Goal: Task Accomplishment & Management: Complete application form

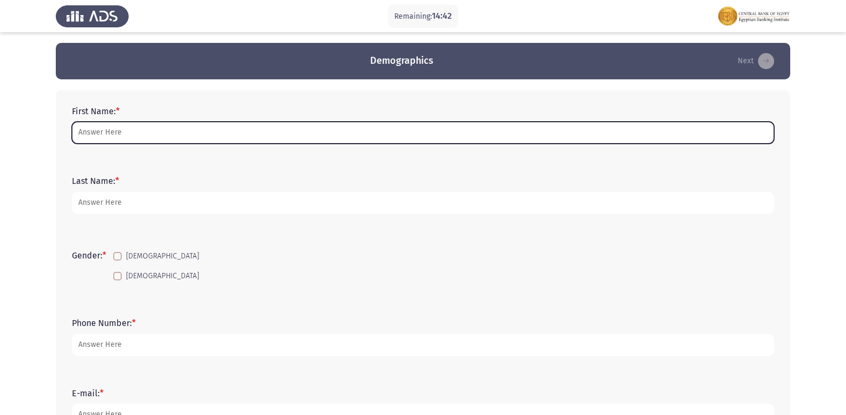
click at [409, 127] on input "First Name: *" at bounding box center [423, 133] width 702 height 22
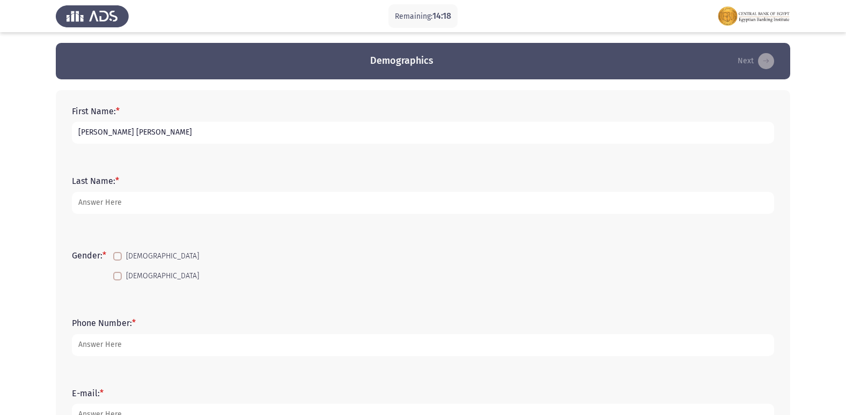
type input "[PERSON_NAME] [PERSON_NAME]"
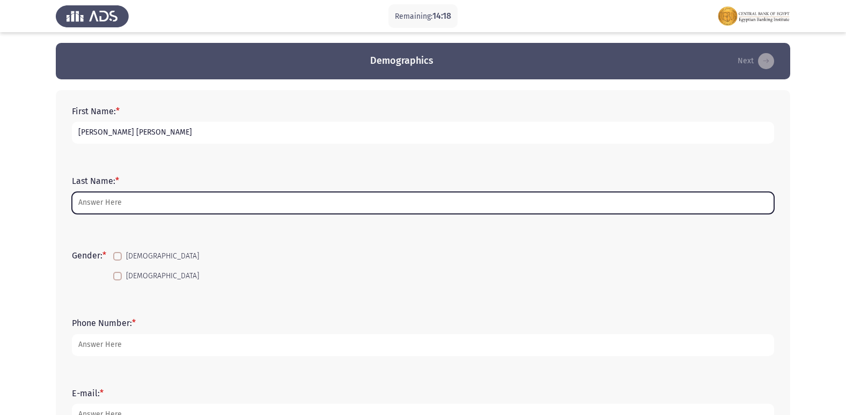
click at [404, 207] on input "Last Name: *" at bounding box center [423, 203] width 702 height 22
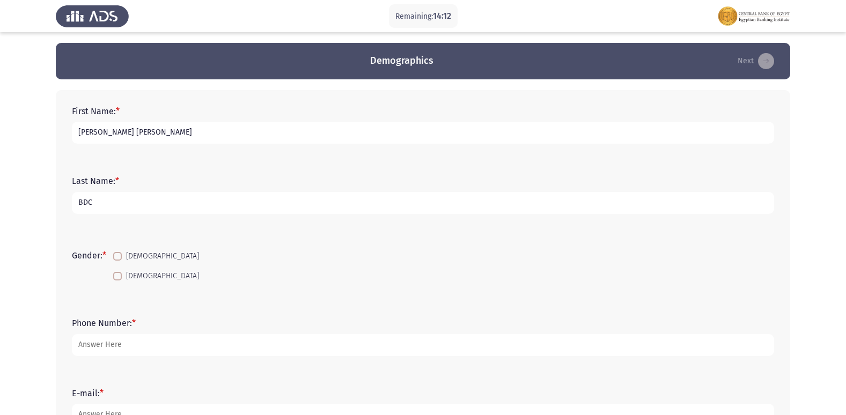
type input "BDC"
click at [117, 277] on span at bounding box center [117, 276] width 9 height 9
click at [117, 280] on input "[DEMOGRAPHIC_DATA]" at bounding box center [117, 280] width 1 height 1
checkbox input "true"
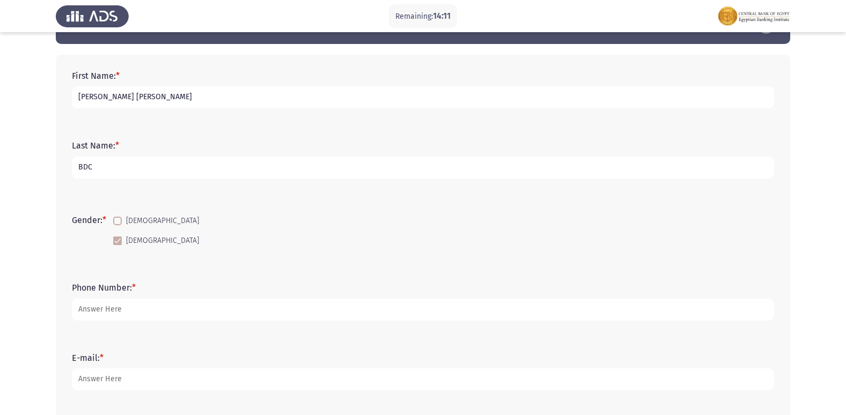
scroll to position [54, 0]
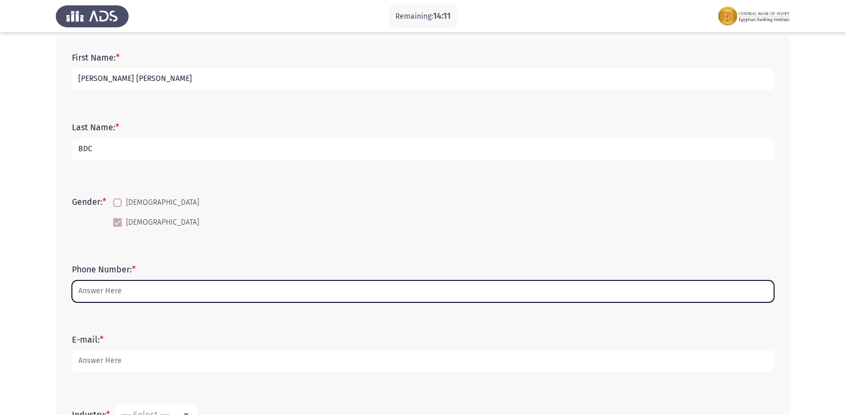
click at [233, 296] on input "Phone Number: *" at bounding box center [423, 291] width 702 height 22
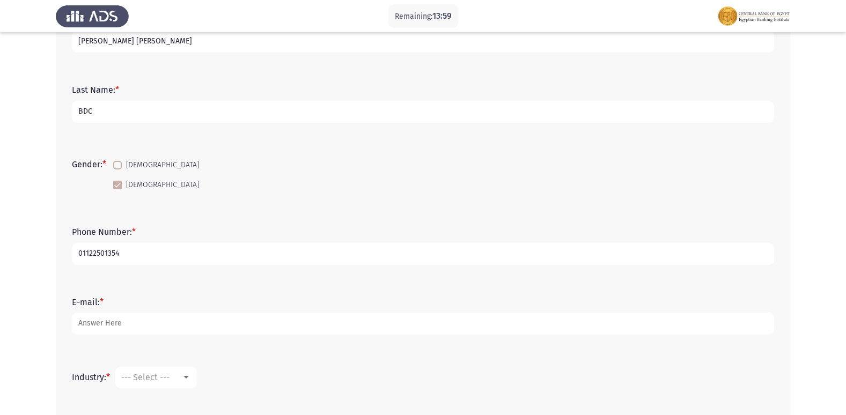
scroll to position [161, 0]
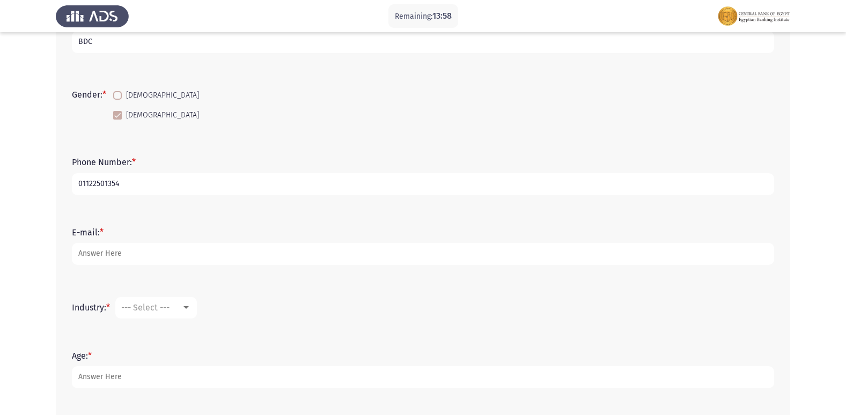
type input "01122501354"
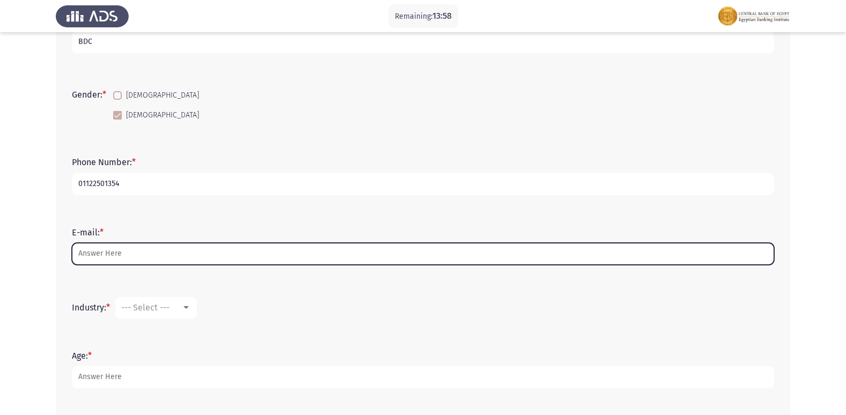
click at [189, 254] on input "E-mail: *" at bounding box center [423, 254] width 702 height 22
type input "Y"
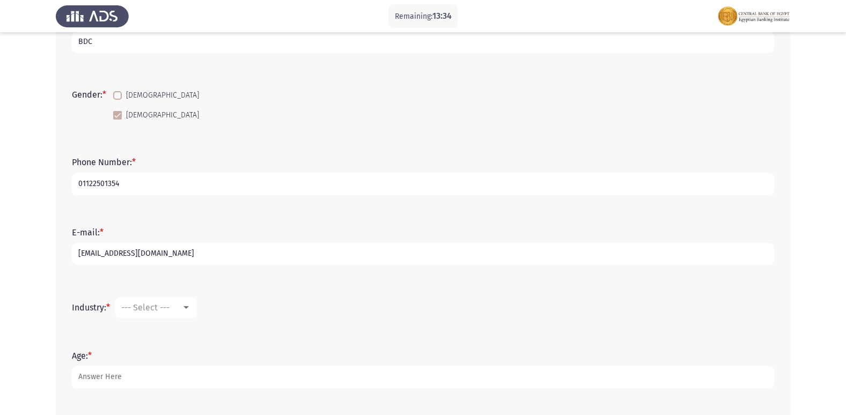
type input "[EMAIL_ADDRESS][DOMAIN_NAME]"
click at [181, 305] on div "--- Select ---" at bounding box center [151, 307] width 60 height 10
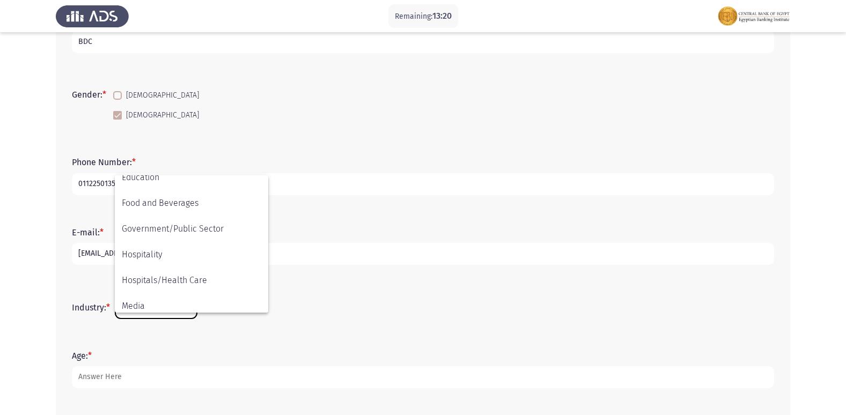
scroll to position [377, 0]
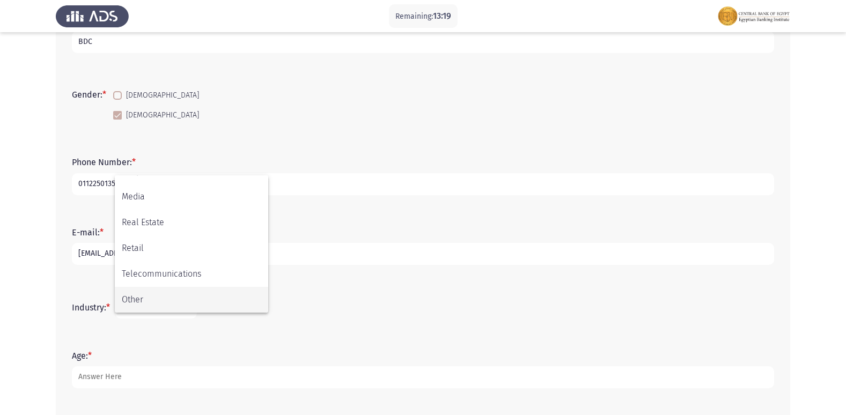
click at [160, 294] on span "Other" at bounding box center [191, 300] width 139 height 26
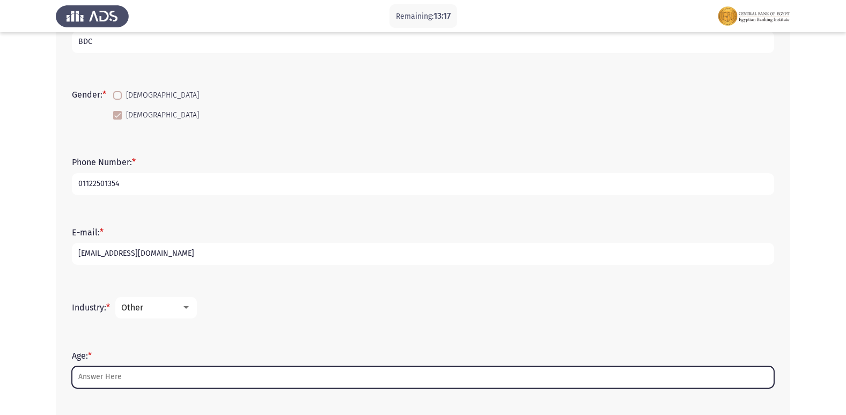
click at [138, 375] on input "Age: *" at bounding box center [423, 377] width 702 height 22
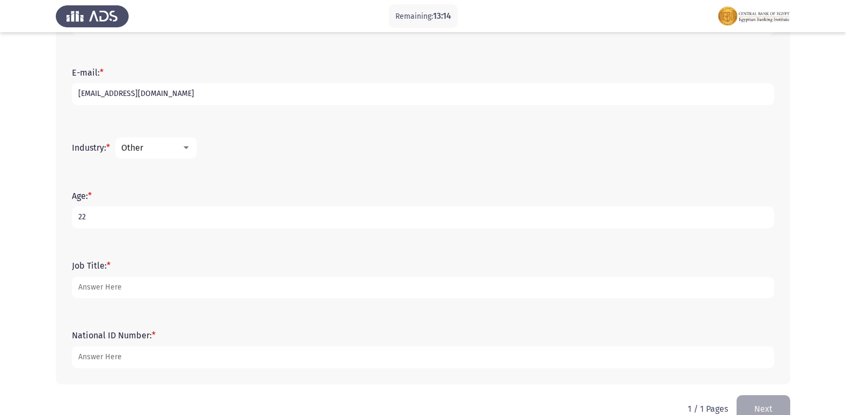
scroll to position [322, 0]
type input "22"
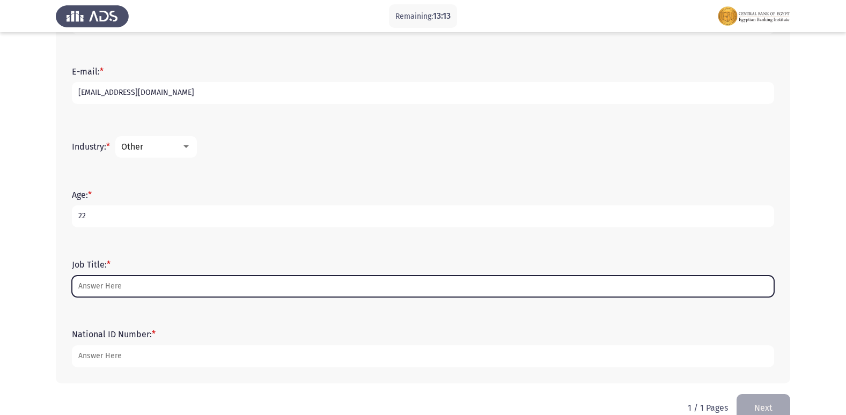
click at [173, 283] on input "Job Title: *" at bounding box center [423, 287] width 702 height 22
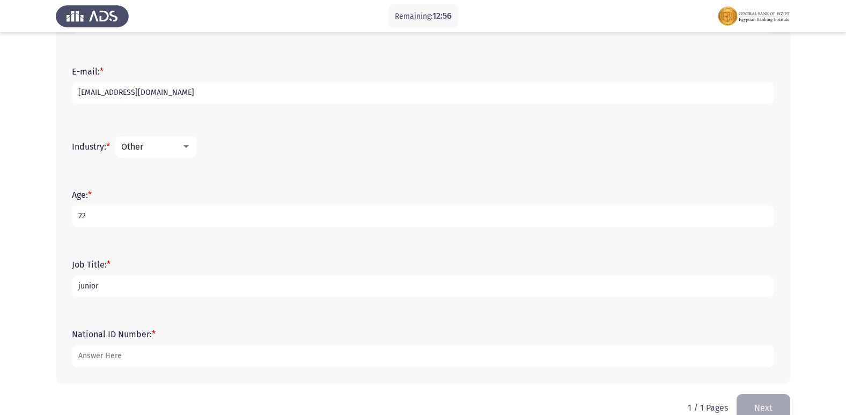
type input "junior"
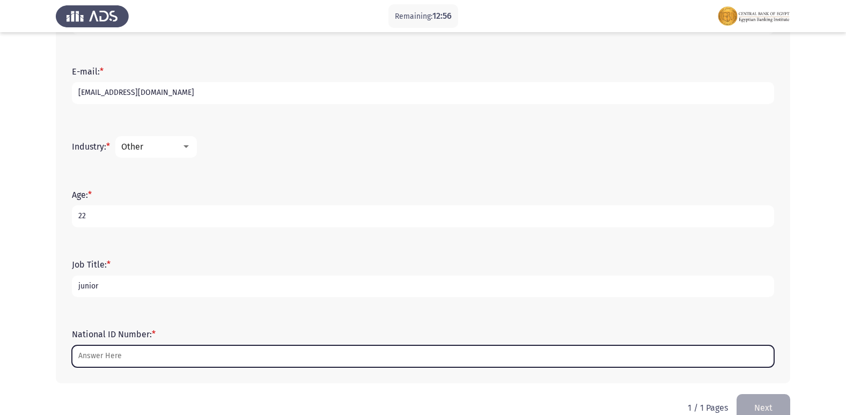
click at [156, 354] on input "National ID Number: *" at bounding box center [423, 356] width 702 height 22
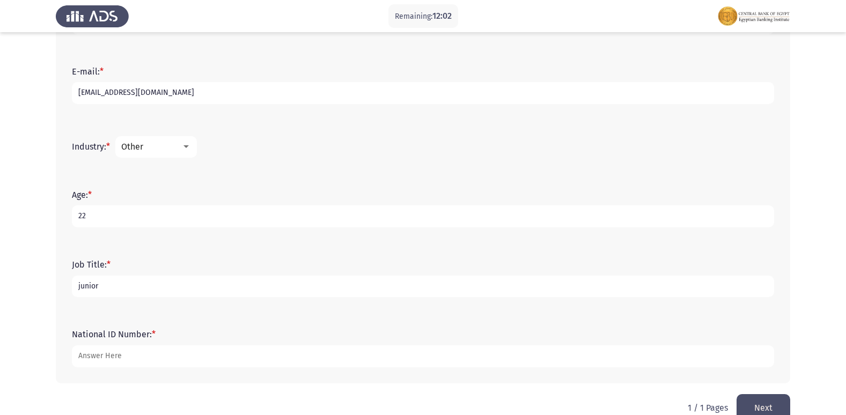
type input "[CREDIT_CARD_NUMBER]"
click at [758, 399] on button "Next" at bounding box center [763, 407] width 54 height 27
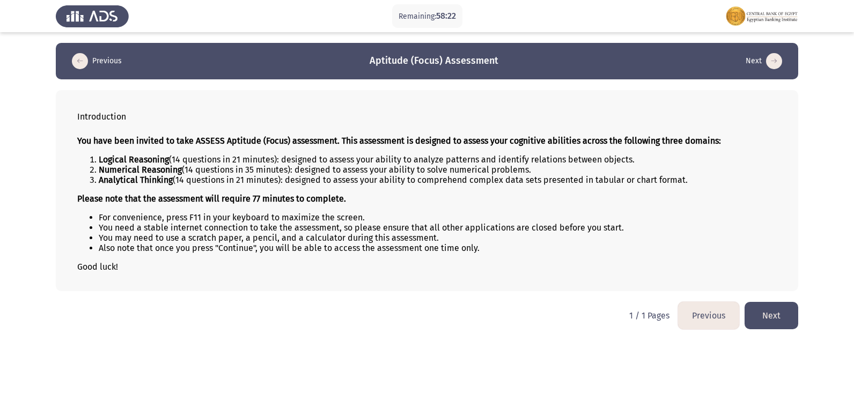
click at [777, 316] on button "Next" at bounding box center [771, 315] width 54 height 27
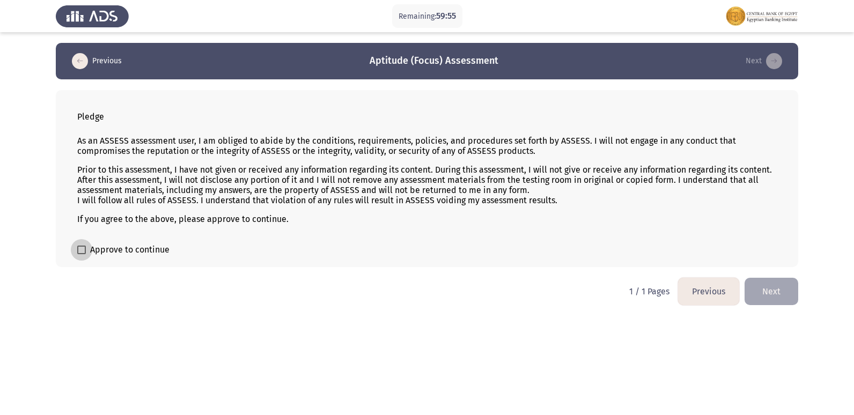
click at [82, 252] on span at bounding box center [81, 250] width 9 height 9
click at [81, 254] on input "Approve to continue" at bounding box center [81, 254] width 1 height 1
checkbox input "true"
click at [777, 292] on button "Next" at bounding box center [771, 291] width 54 height 27
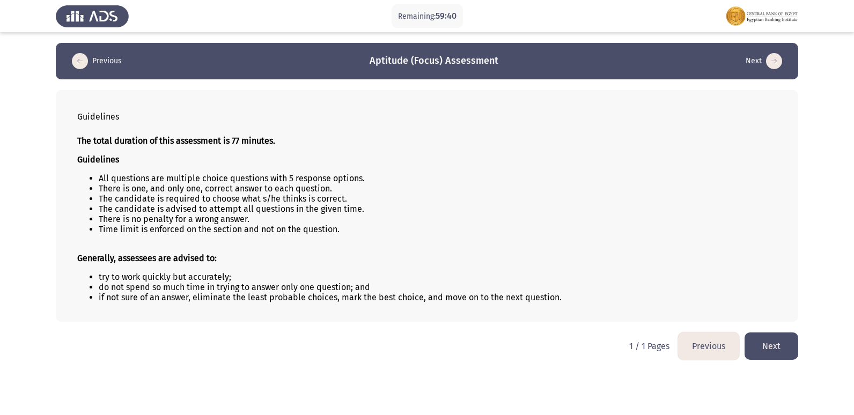
click at [791, 346] on button "Next" at bounding box center [771, 345] width 54 height 27
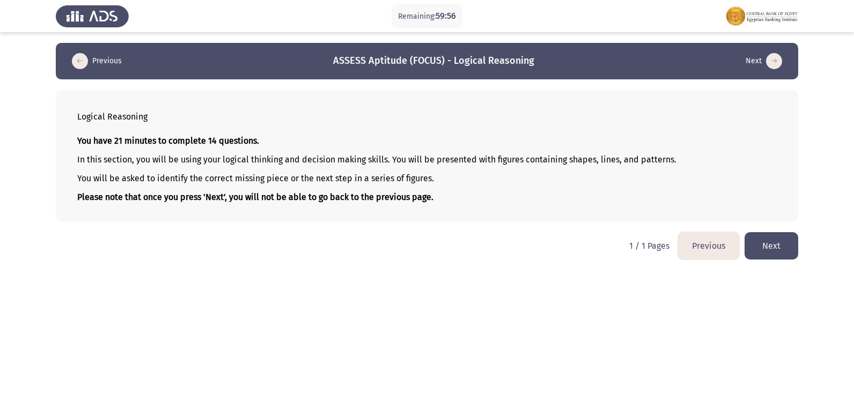
click at [772, 246] on button "Next" at bounding box center [771, 245] width 54 height 27
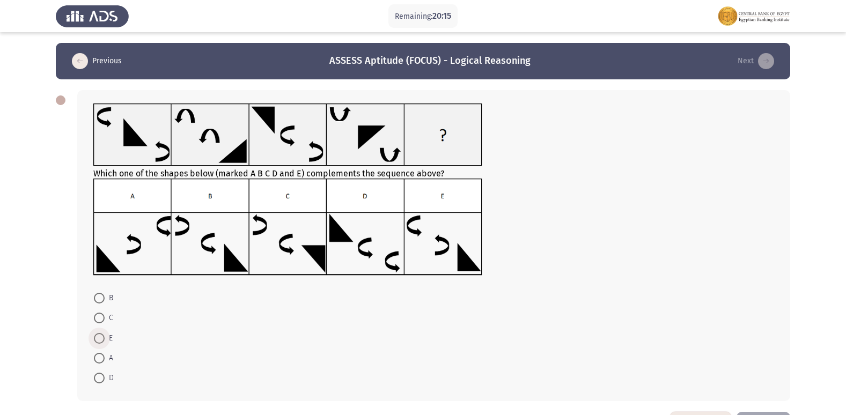
click at [103, 339] on span at bounding box center [99, 338] width 11 height 11
click at [103, 339] on input "E" at bounding box center [99, 338] width 11 height 11
radio input "true"
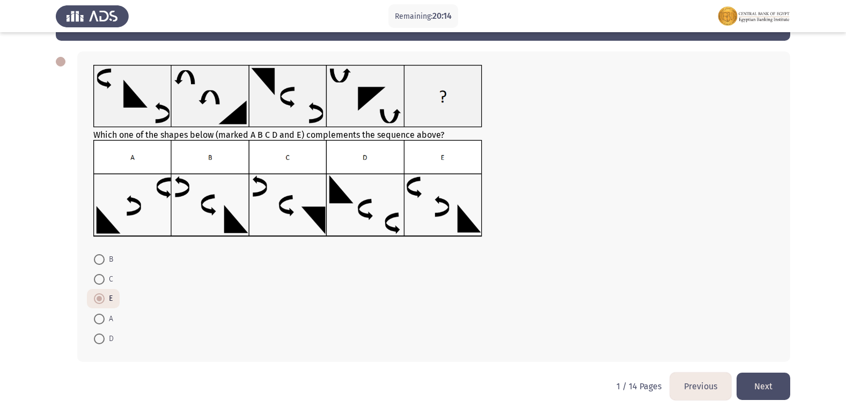
scroll to position [39, 0]
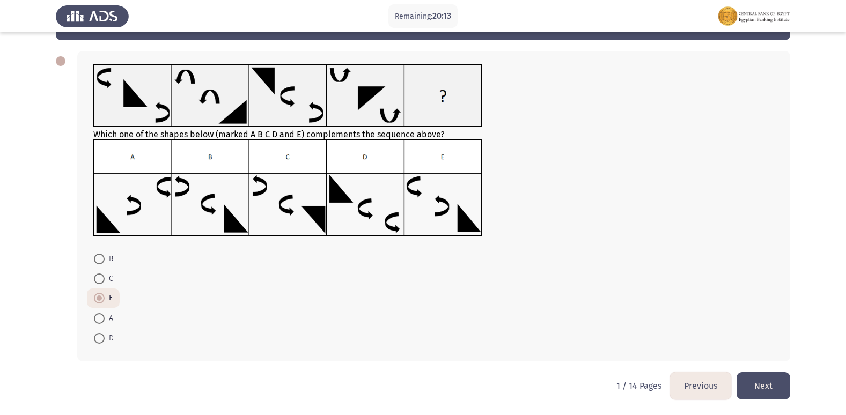
click at [773, 388] on button "Next" at bounding box center [763, 385] width 54 height 27
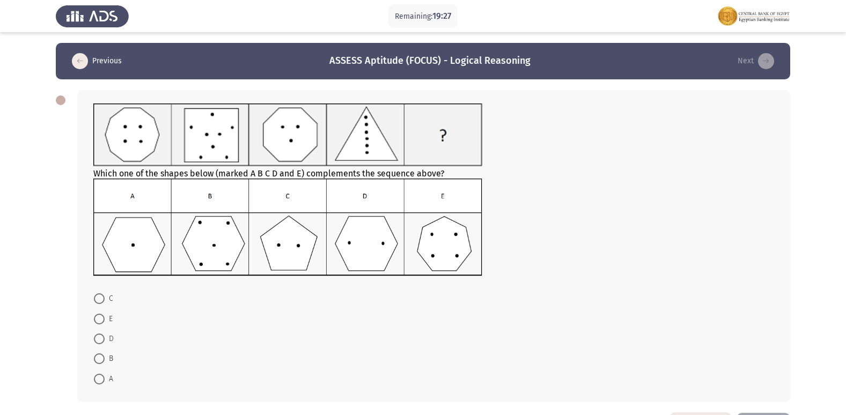
click at [295, 242] on img at bounding box center [287, 227] width 389 height 97
click at [100, 300] on span at bounding box center [99, 298] width 11 height 11
click at [100, 300] on input "C" at bounding box center [99, 298] width 11 height 11
radio input "true"
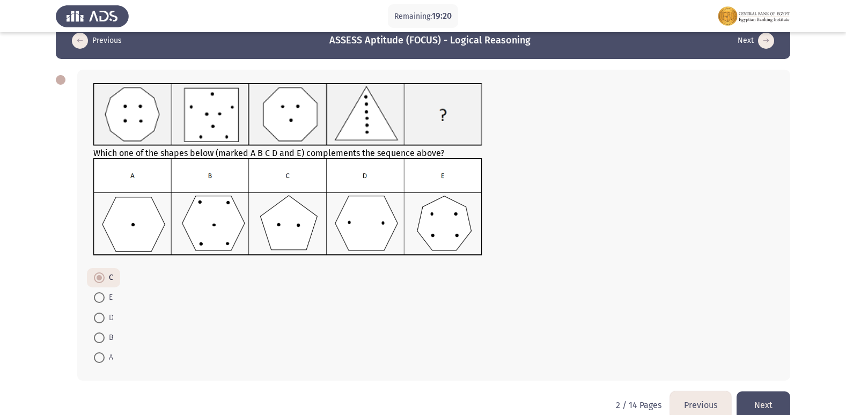
scroll to position [40, 0]
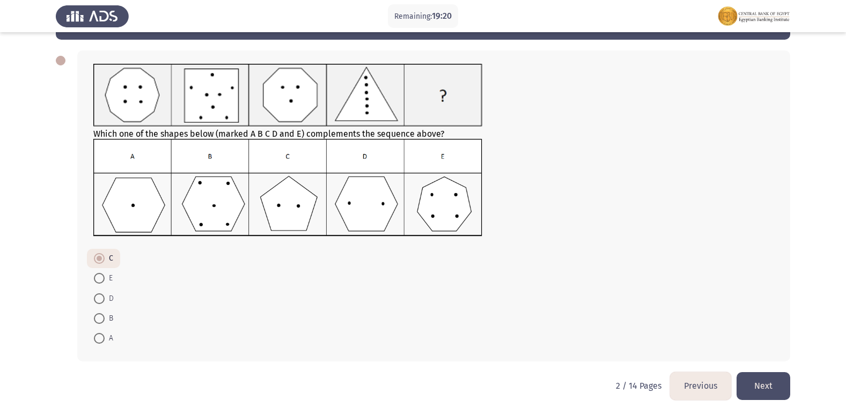
click at [760, 378] on button "Next" at bounding box center [763, 385] width 54 height 27
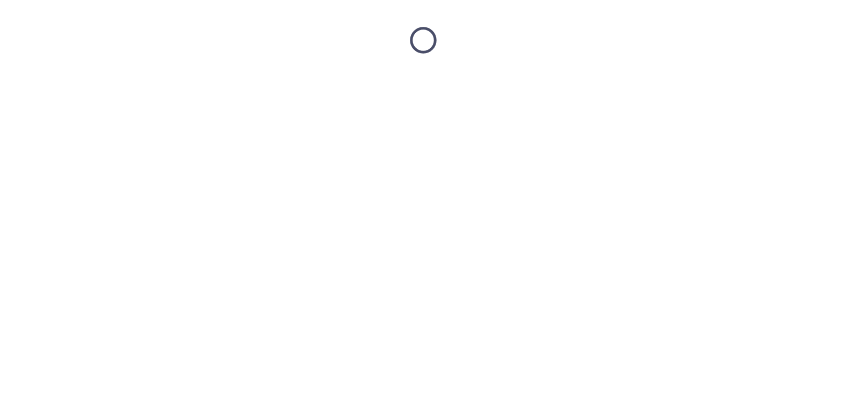
scroll to position [0, 0]
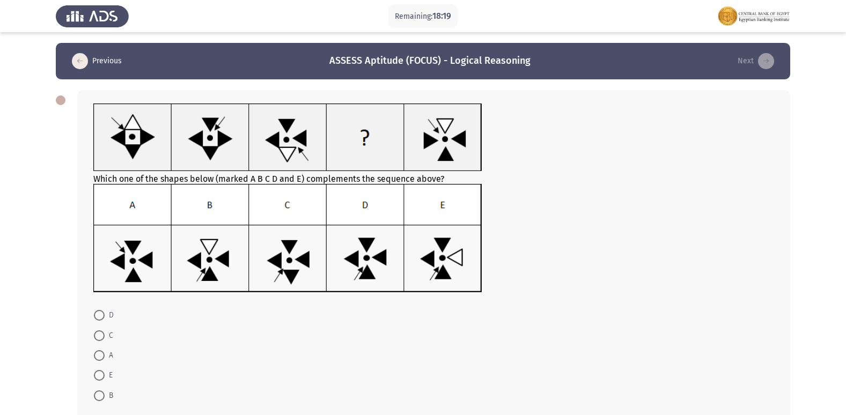
click at [104, 392] on span at bounding box center [99, 395] width 11 height 11
click at [104, 392] on input "B" at bounding box center [99, 395] width 11 height 11
radio input "true"
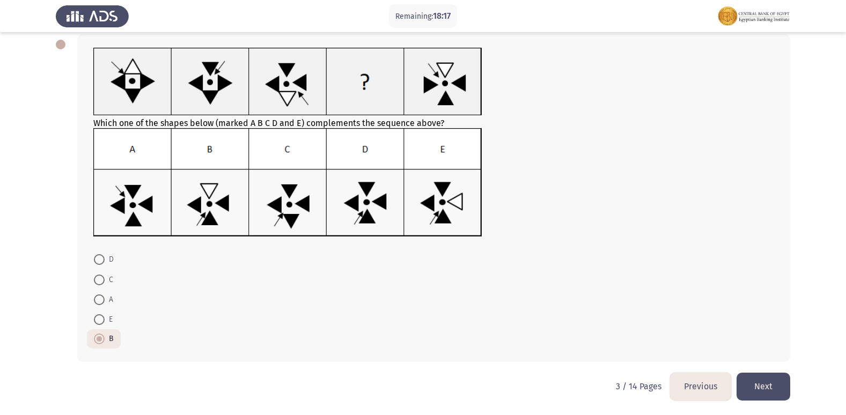
scroll to position [56, 0]
click at [758, 390] on button "Next" at bounding box center [763, 385] width 54 height 27
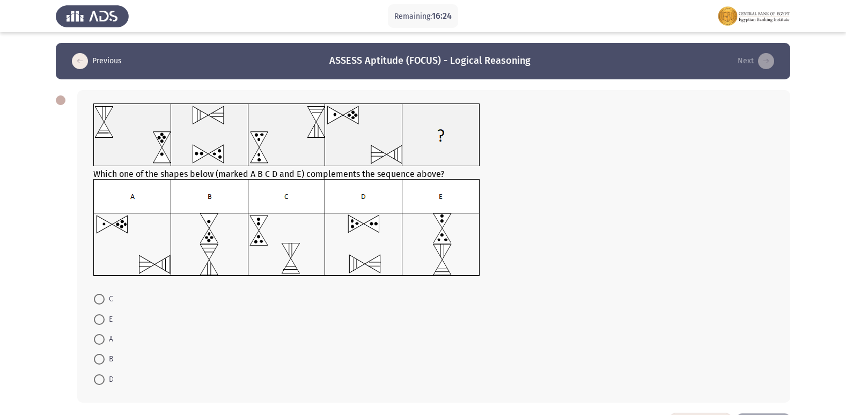
click at [98, 299] on span at bounding box center [99, 299] width 11 height 11
click at [98, 299] on input "C" at bounding box center [99, 299] width 11 height 11
radio input "true"
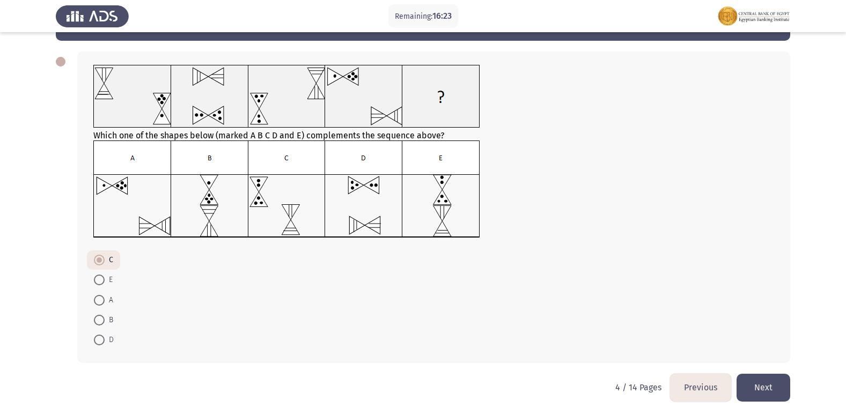
scroll to position [40, 0]
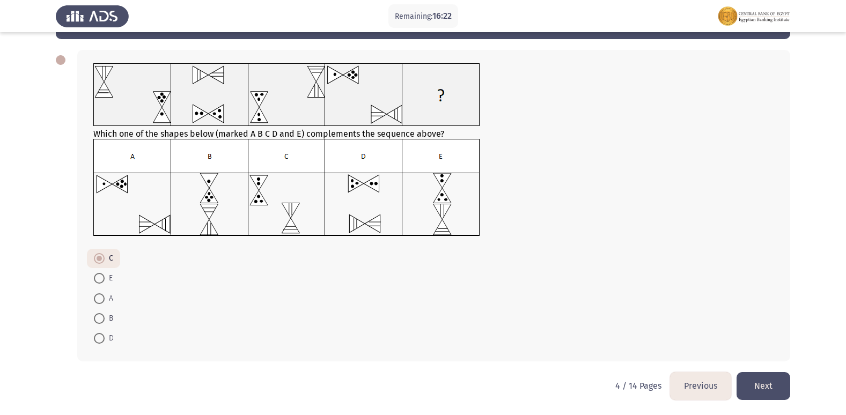
click at [762, 381] on button "Next" at bounding box center [763, 385] width 54 height 27
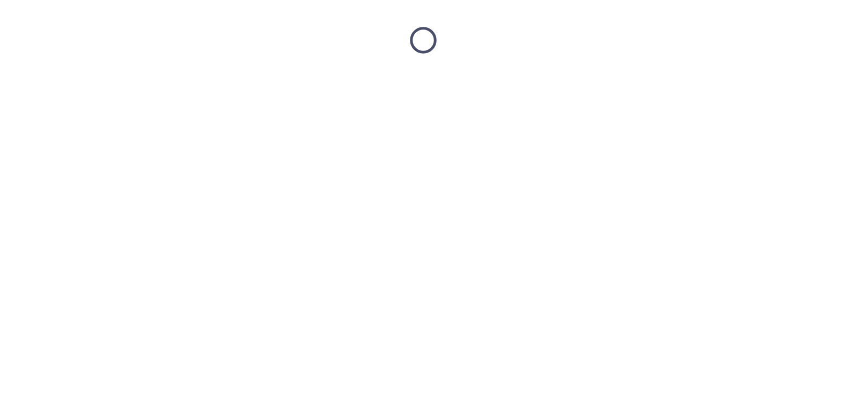
scroll to position [0, 0]
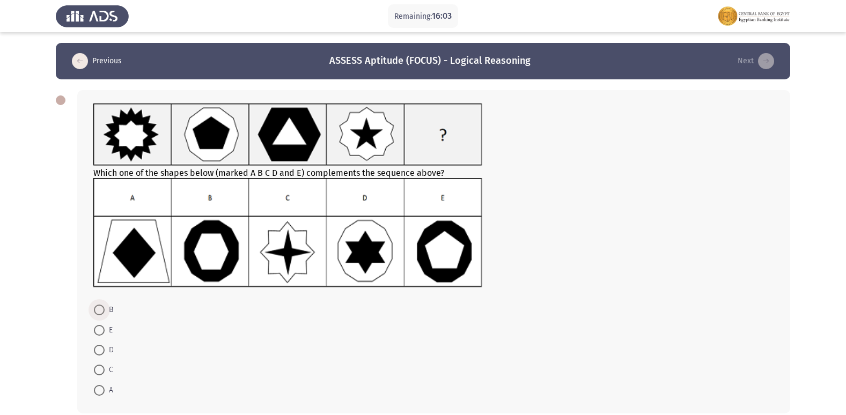
click at [100, 312] on span at bounding box center [99, 310] width 11 height 11
click at [100, 312] on input "B" at bounding box center [99, 310] width 11 height 11
radio input "true"
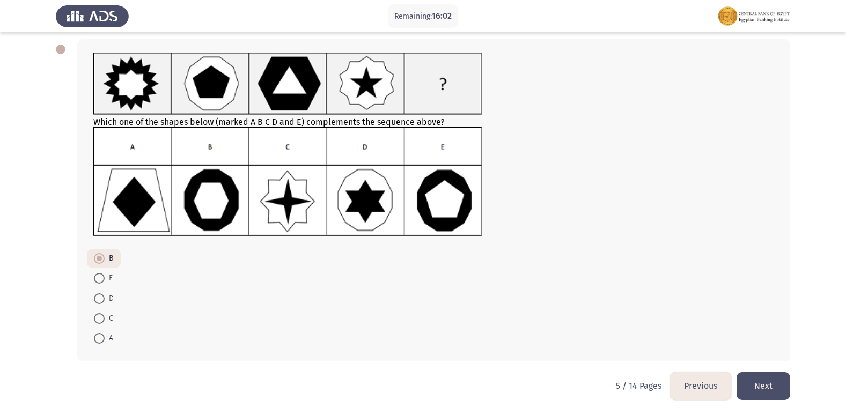
click at [765, 383] on button "Next" at bounding box center [763, 385] width 54 height 27
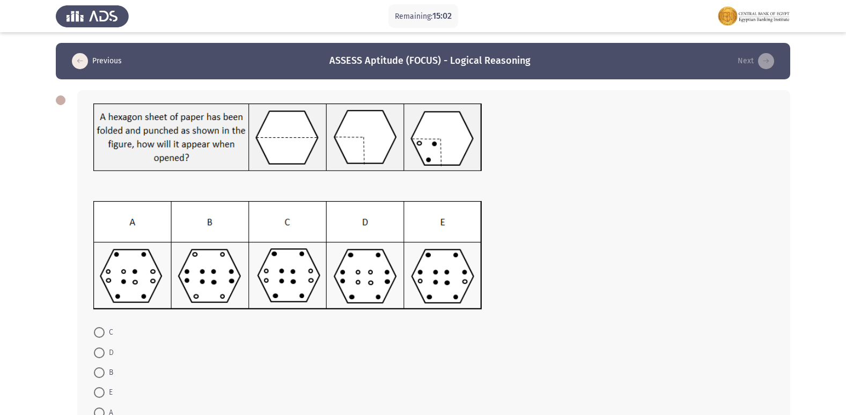
click at [100, 392] on span at bounding box center [99, 392] width 11 height 11
click at [100, 392] on input "E" at bounding box center [99, 392] width 11 height 11
radio input "true"
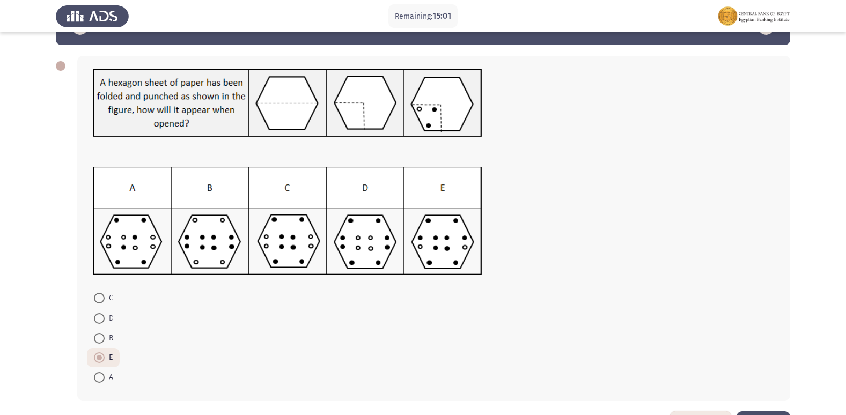
scroll to position [73, 0]
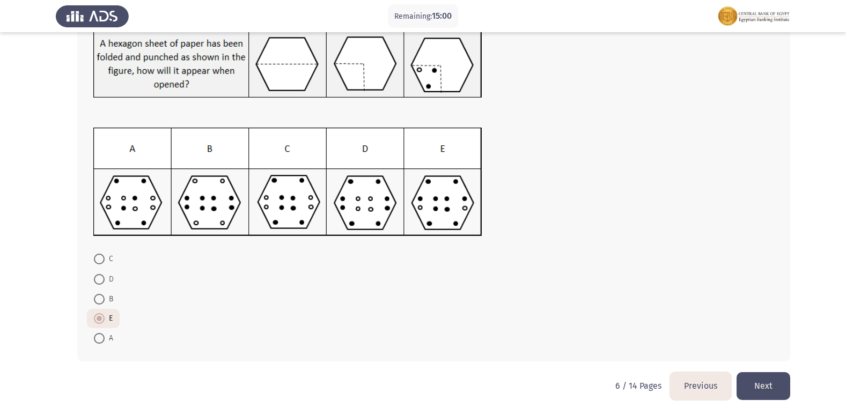
click at [765, 387] on button "Next" at bounding box center [763, 385] width 54 height 27
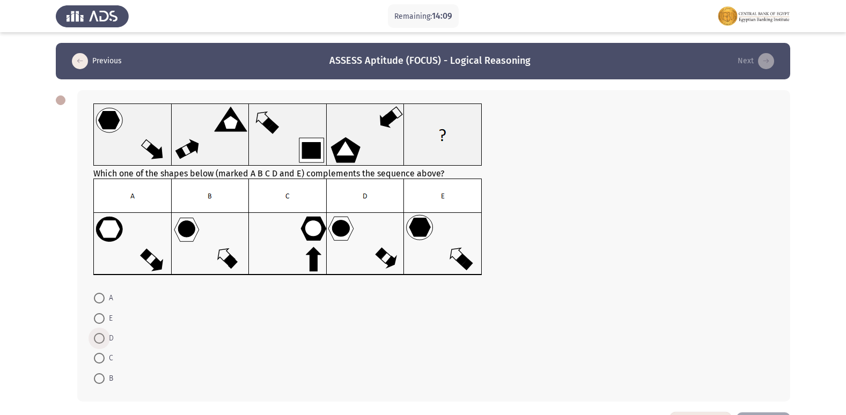
click at [94, 336] on span at bounding box center [99, 338] width 11 height 11
click at [94, 336] on input "D" at bounding box center [99, 338] width 11 height 11
radio input "true"
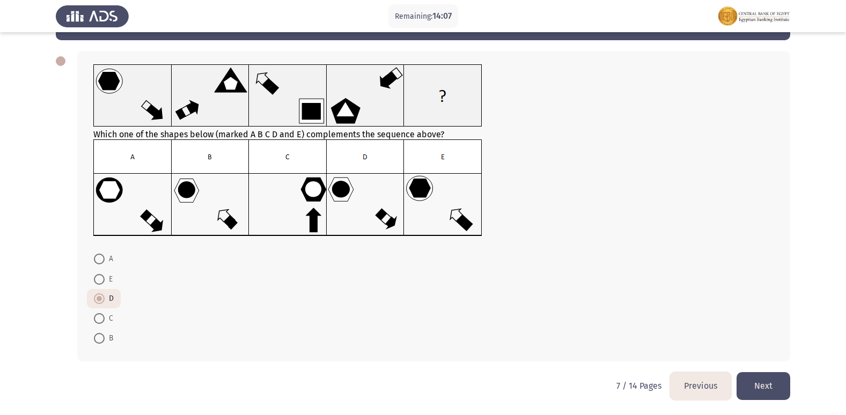
click at [769, 377] on button "Next" at bounding box center [763, 385] width 54 height 27
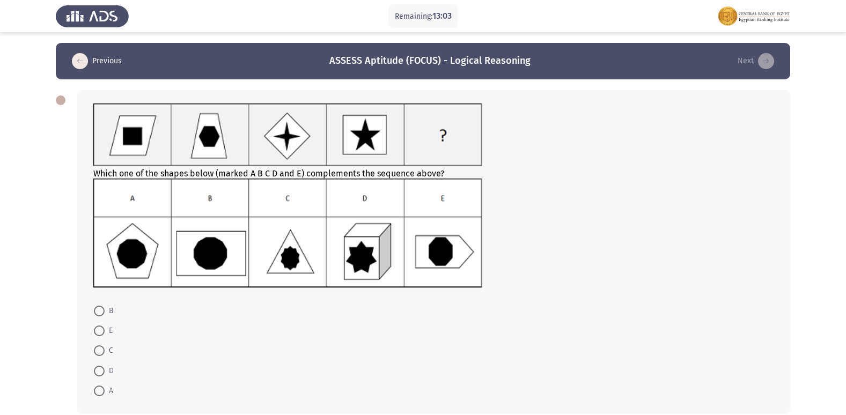
click at [105, 311] on span "B" at bounding box center [109, 311] width 9 height 13
click at [105, 311] on input "B" at bounding box center [99, 311] width 11 height 11
radio input "true"
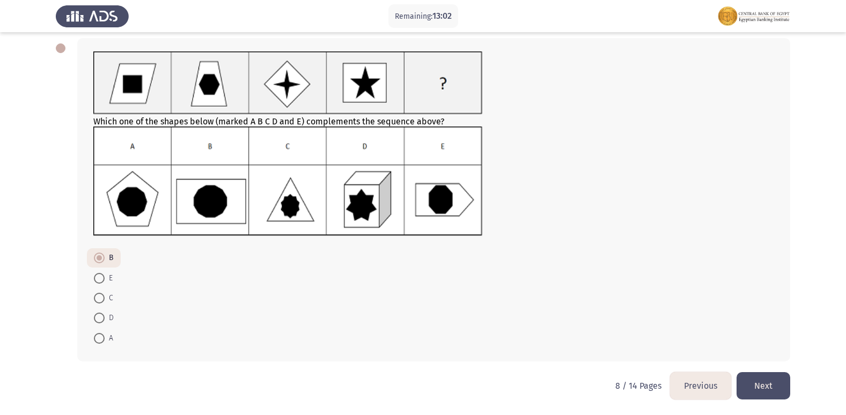
click at [776, 380] on button "Next" at bounding box center [763, 385] width 54 height 27
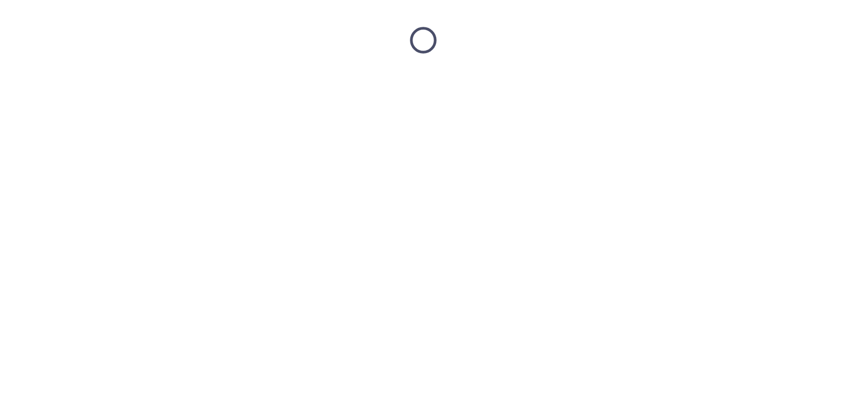
scroll to position [0, 0]
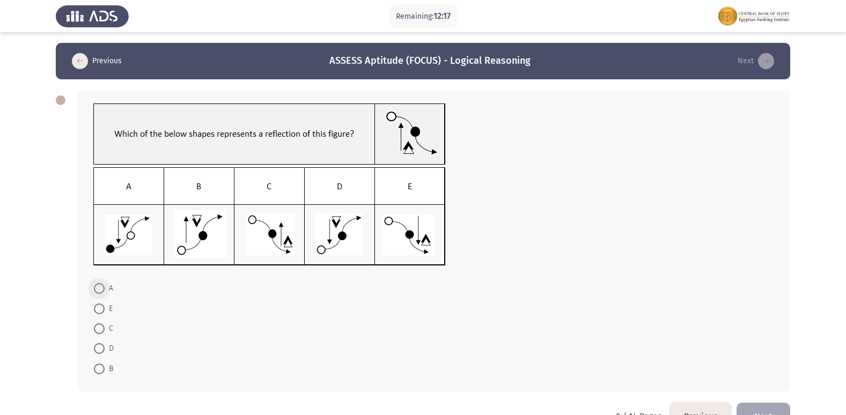
click at [102, 290] on span at bounding box center [99, 288] width 11 height 11
click at [102, 290] on input "A" at bounding box center [99, 288] width 11 height 11
radio input "true"
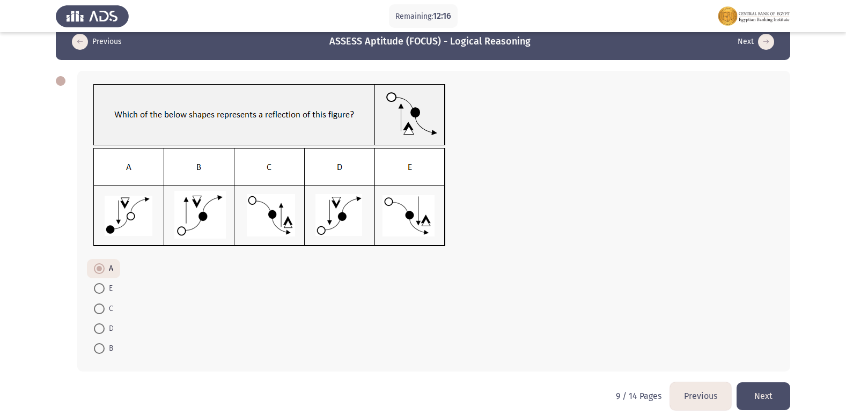
scroll to position [29, 0]
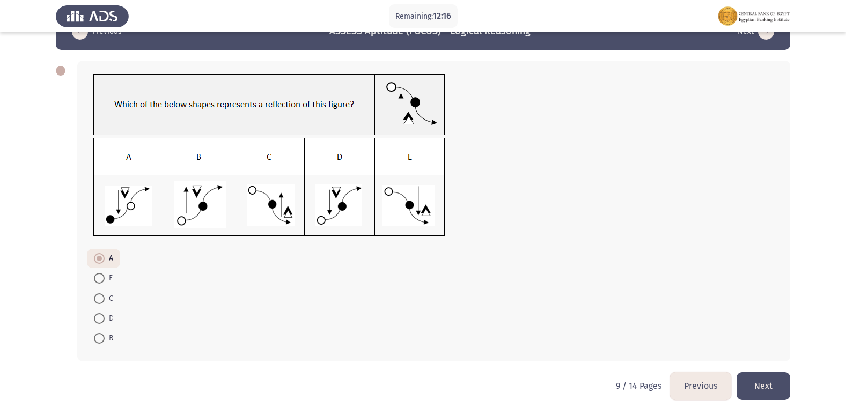
click at [776, 386] on button "Next" at bounding box center [763, 385] width 54 height 27
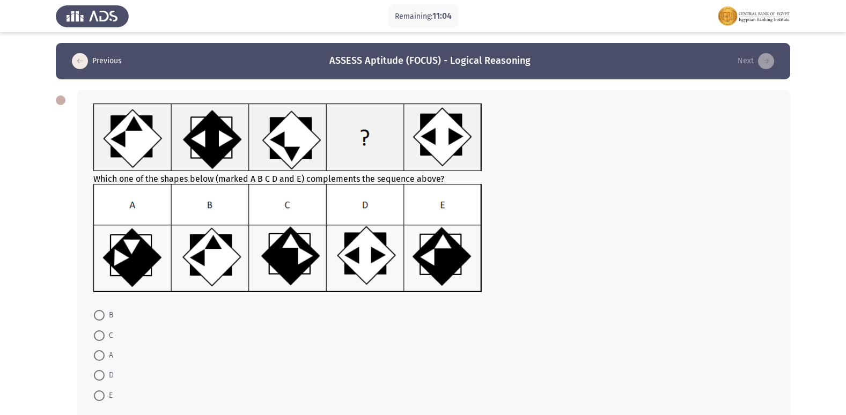
click at [99, 399] on span at bounding box center [99, 395] width 11 height 11
click at [99, 399] on input "E" at bounding box center [99, 395] width 11 height 11
radio input "true"
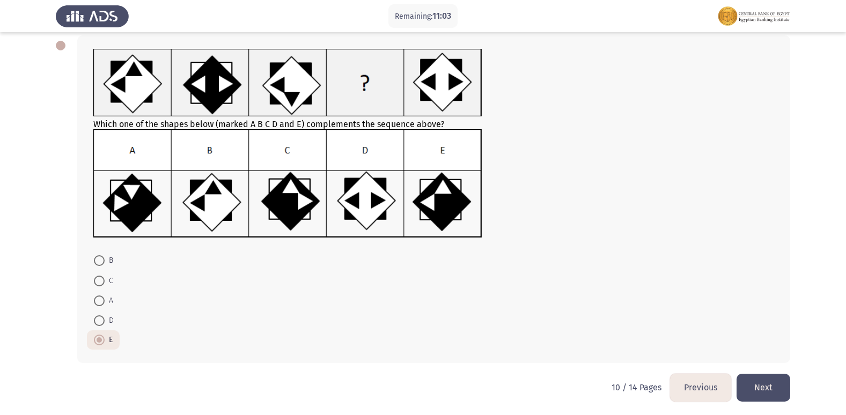
scroll to position [56, 0]
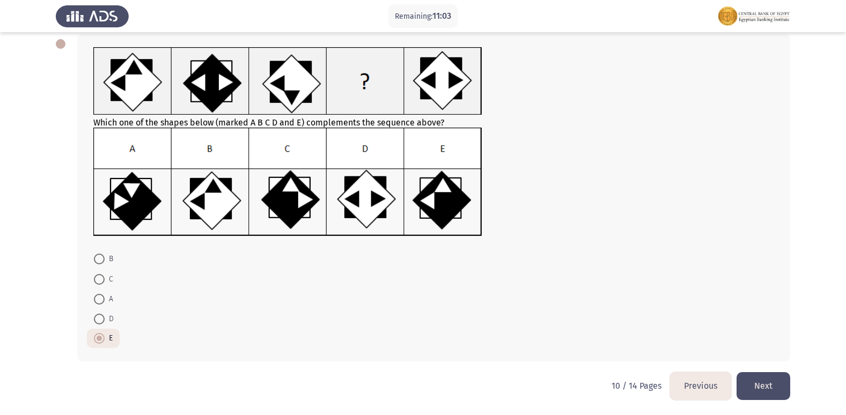
click at [779, 380] on button "Next" at bounding box center [763, 385] width 54 height 27
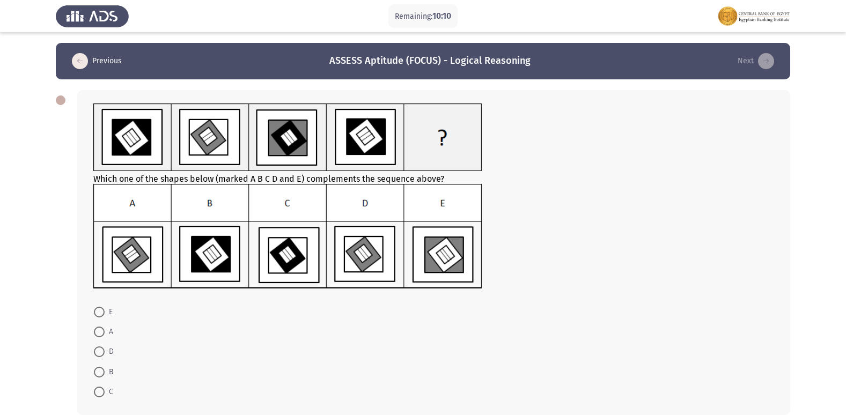
click at [95, 351] on span at bounding box center [99, 351] width 11 height 11
click at [95, 351] on input "D" at bounding box center [99, 351] width 11 height 11
radio input "true"
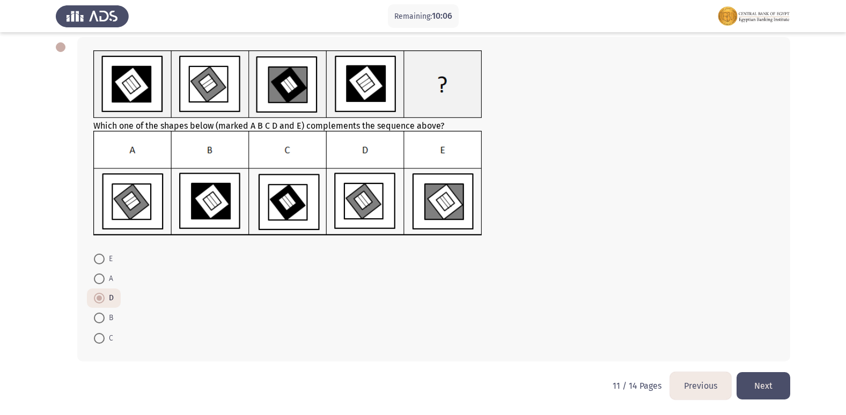
click at [765, 382] on button "Next" at bounding box center [763, 385] width 54 height 27
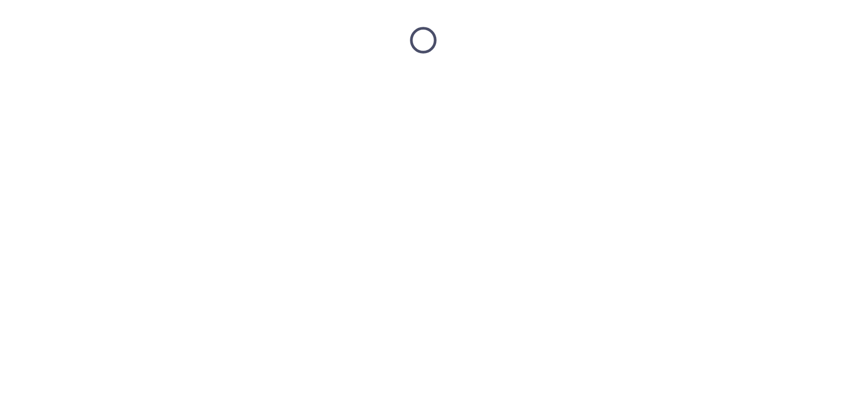
scroll to position [0, 0]
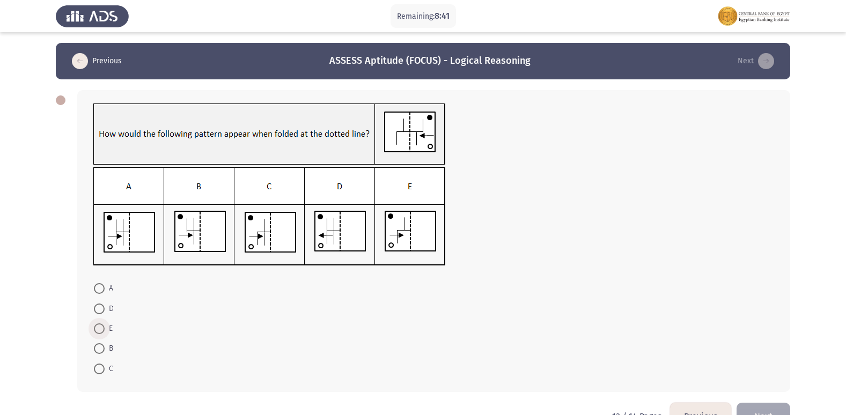
click at [99, 330] on span at bounding box center [99, 328] width 11 height 11
click at [99, 330] on input "E" at bounding box center [99, 328] width 11 height 11
radio input "true"
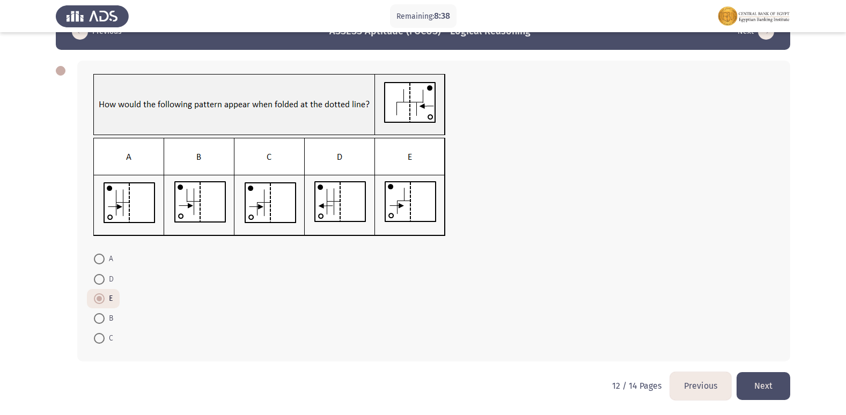
click at [770, 378] on button "Next" at bounding box center [763, 385] width 54 height 27
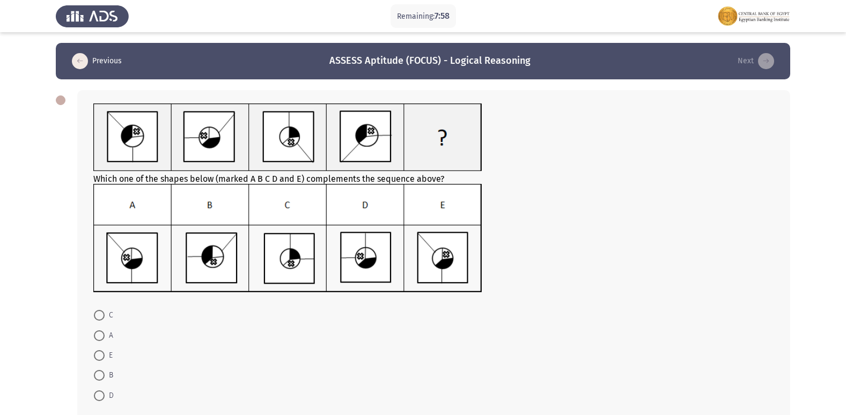
click at [97, 395] on span at bounding box center [99, 395] width 11 height 11
click at [97, 395] on input "D" at bounding box center [99, 395] width 11 height 11
radio input "true"
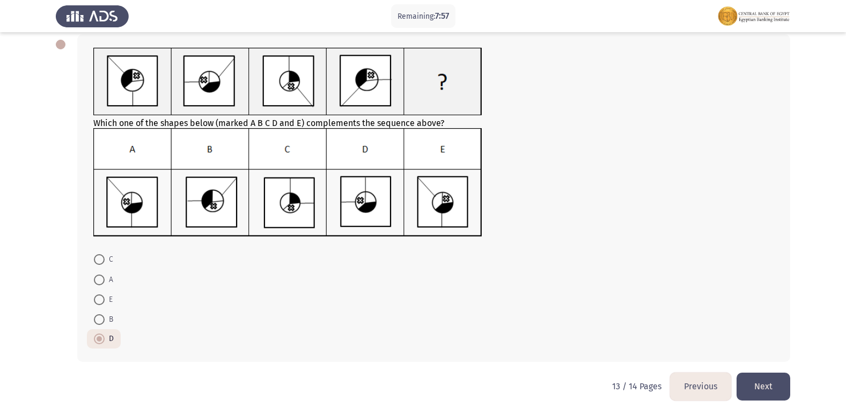
scroll to position [56, 0]
click at [757, 384] on button "Next" at bounding box center [763, 385] width 54 height 27
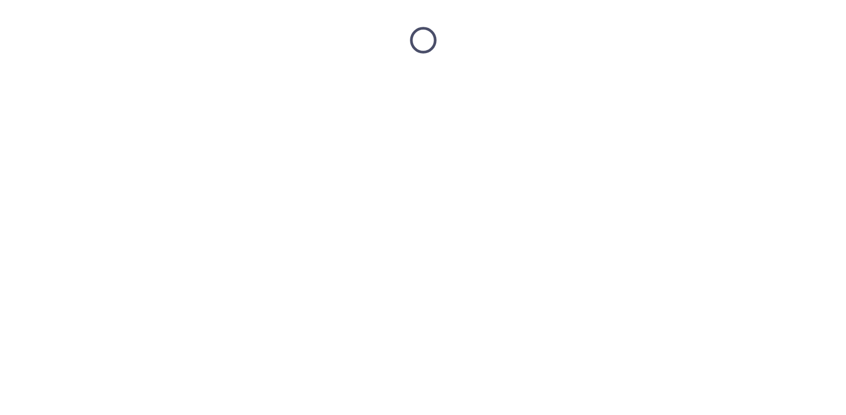
scroll to position [0, 0]
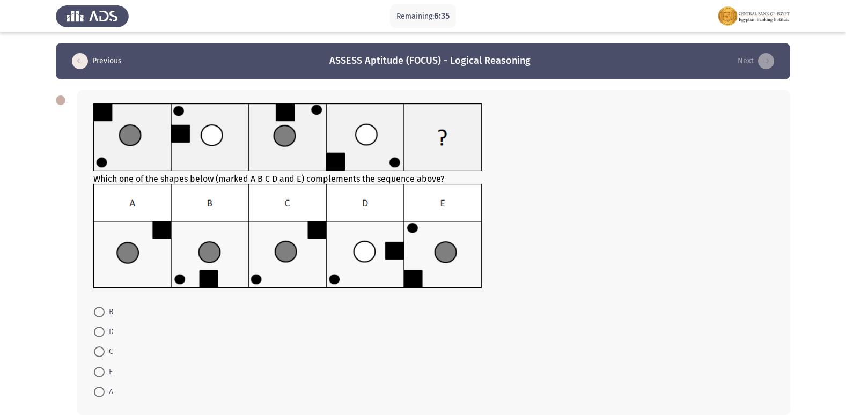
click at [100, 353] on span at bounding box center [99, 351] width 11 height 11
click at [100, 353] on input "C" at bounding box center [99, 351] width 11 height 11
radio input "true"
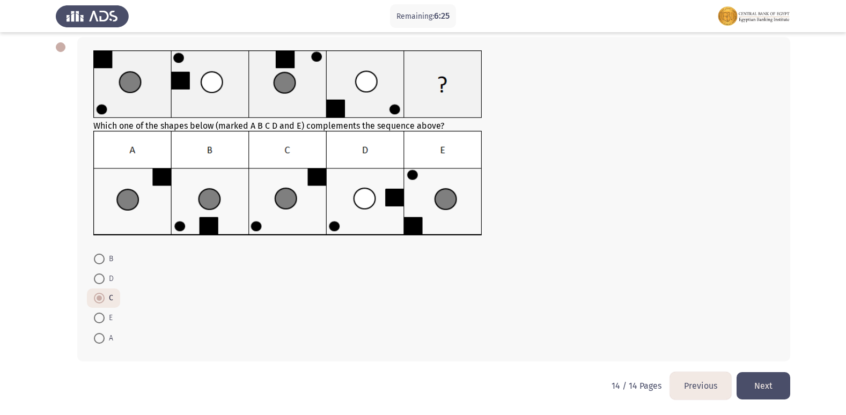
click at [713, 388] on button "Previous" at bounding box center [700, 385] width 61 height 27
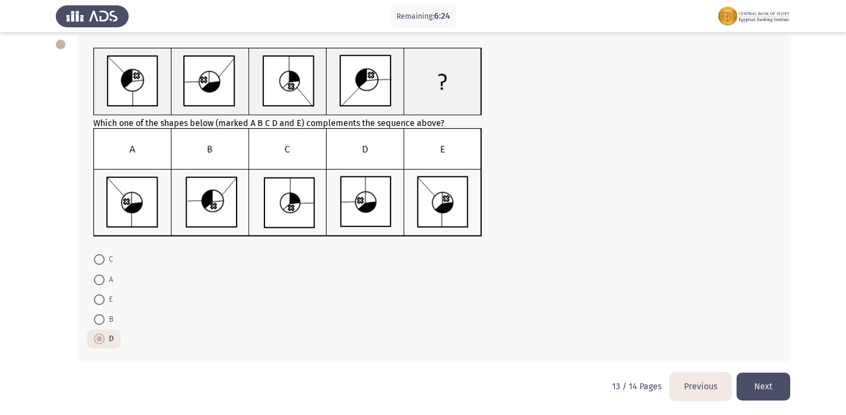
scroll to position [56, 0]
click at [681, 384] on button "Previous" at bounding box center [700, 385] width 61 height 27
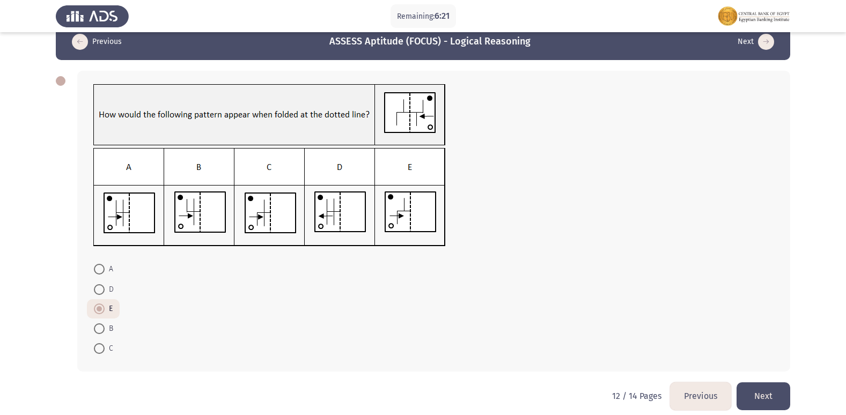
scroll to position [29, 0]
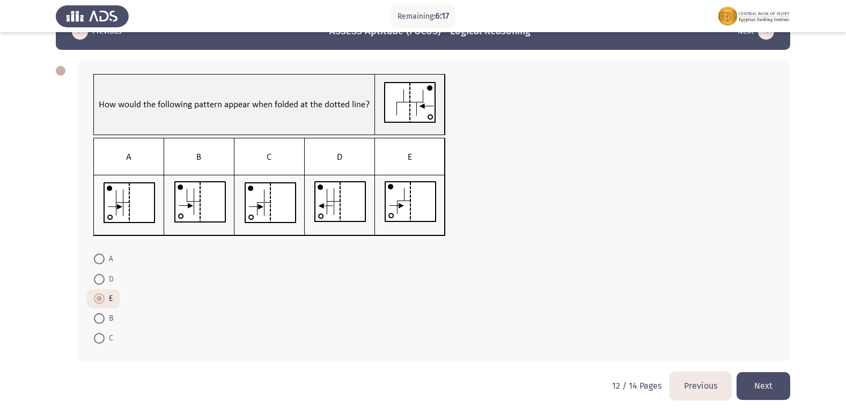
click at [695, 389] on button "Previous" at bounding box center [700, 385] width 61 height 27
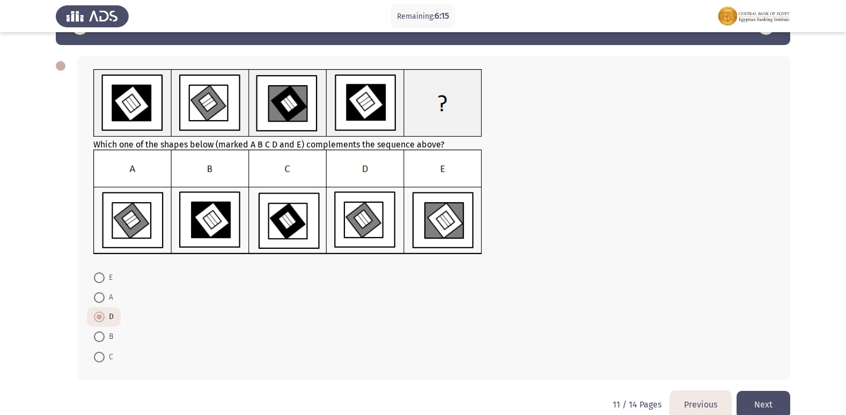
scroll to position [53, 0]
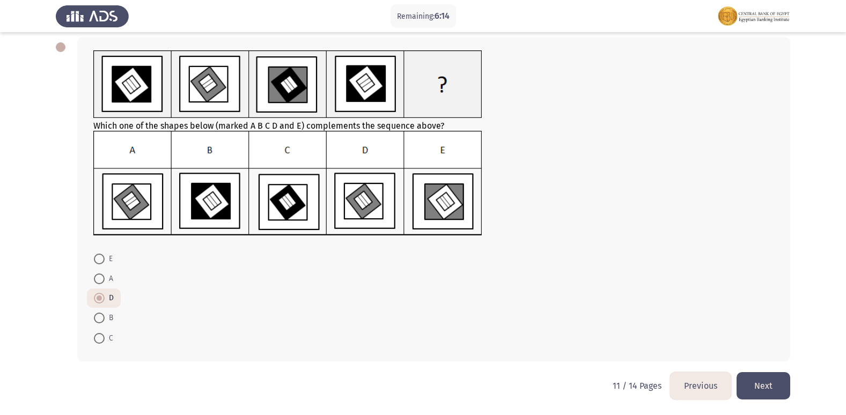
click at [688, 388] on button "Previous" at bounding box center [700, 385] width 61 height 27
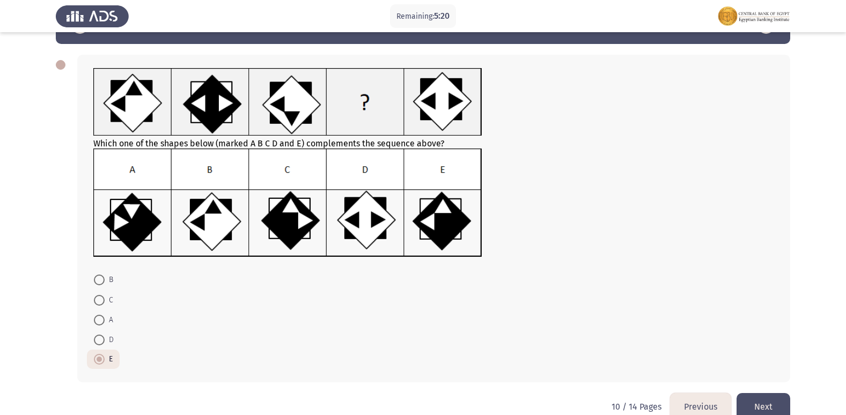
scroll to position [54, 0]
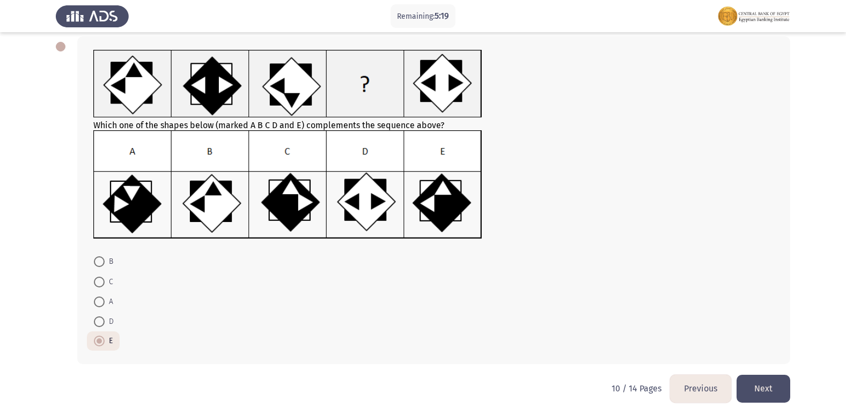
click at [692, 389] on button "Previous" at bounding box center [700, 388] width 61 height 27
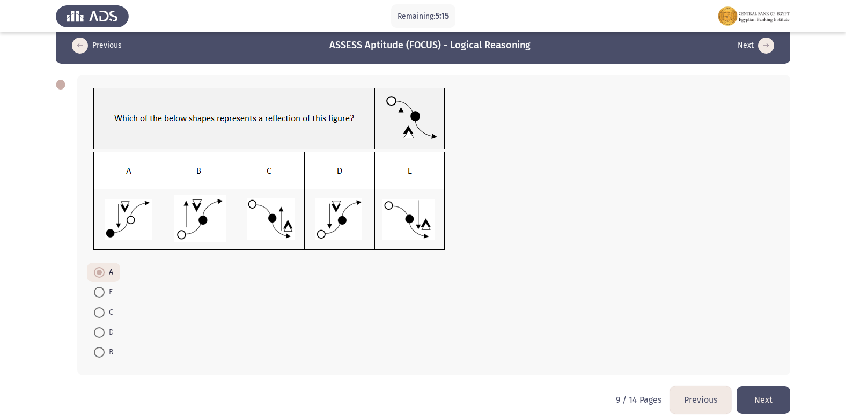
scroll to position [29, 0]
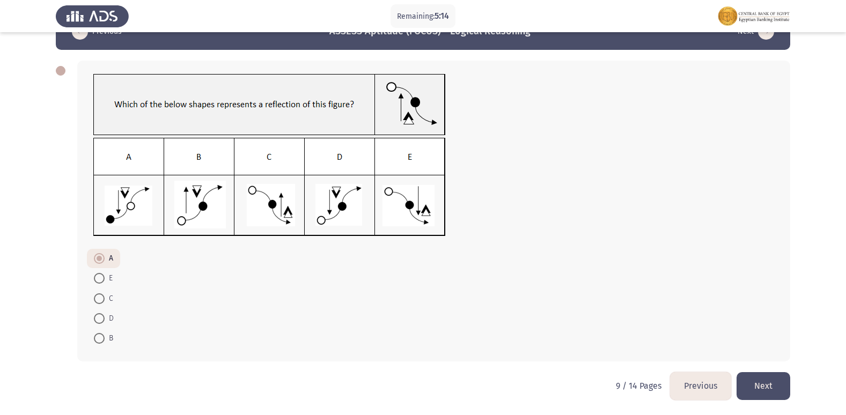
click at [694, 380] on button "Previous" at bounding box center [700, 385] width 61 height 27
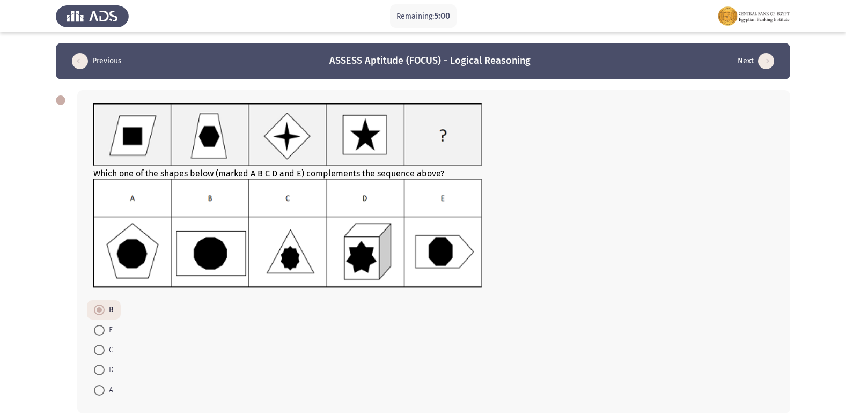
scroll to position [52, 0]
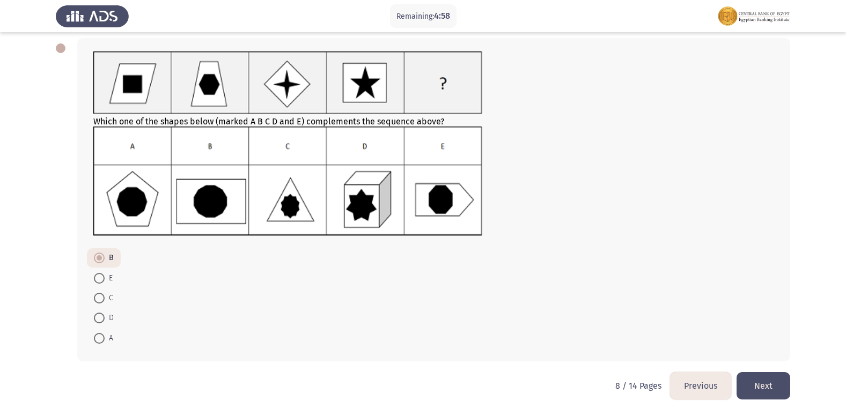
click at [677, 377] on button "Previous" at bounding box center [700, 385] width 61 height 27
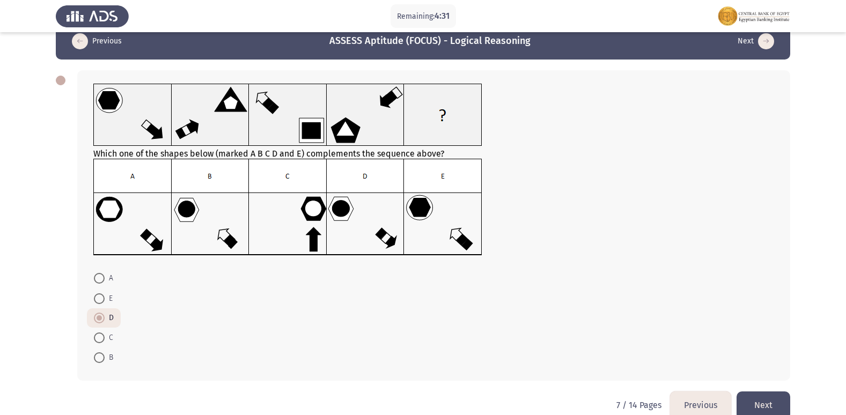
scroll to position [39, 0]
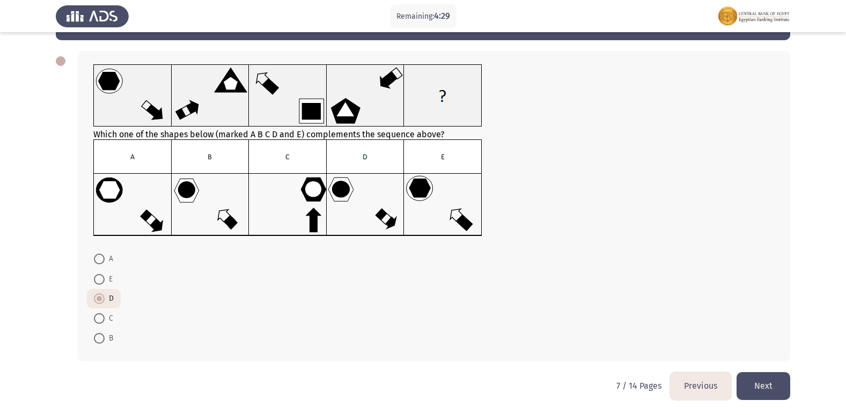
click at [687, 386] on button "Previous" at bounding box center [700, 385] width 61 height 27
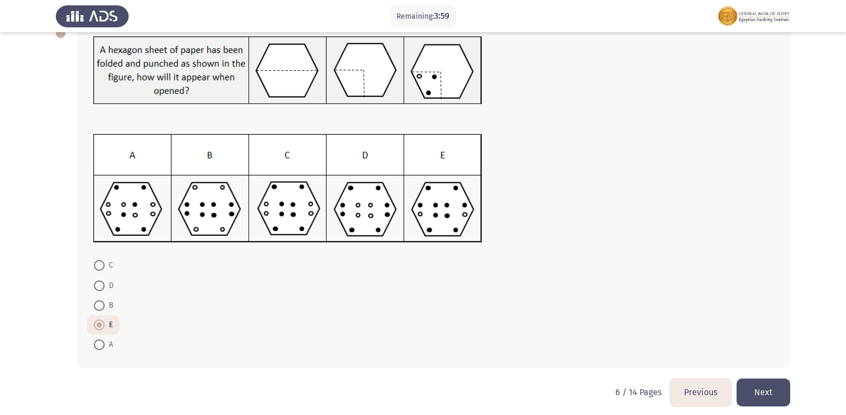
scroll to position [73, 0]
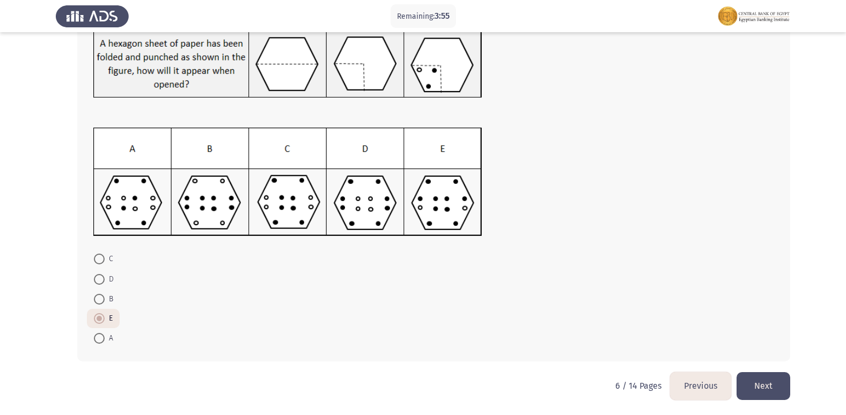
click at [766, 382] on button "Next" at bounding box center [763, 385] width 54 height 27
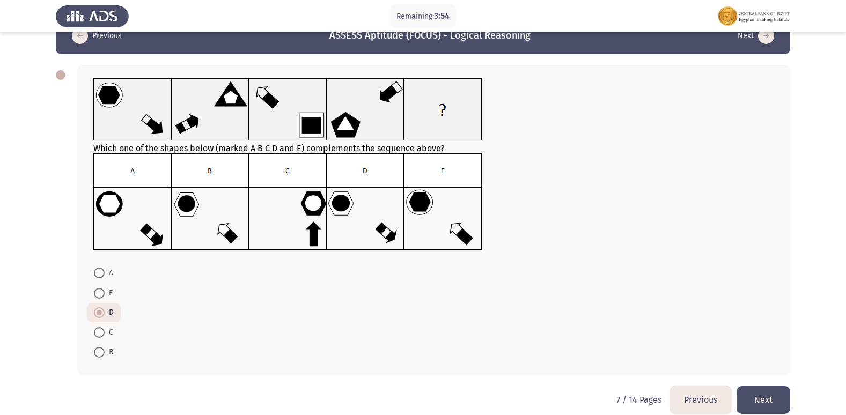
scroll to position [39, 0]
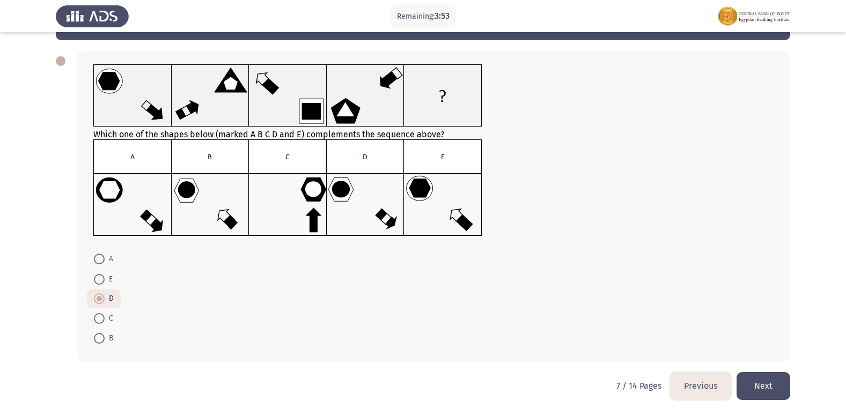
click at [780, 375] on button "Next" at bounding box center [763, 385] width 54 height 27
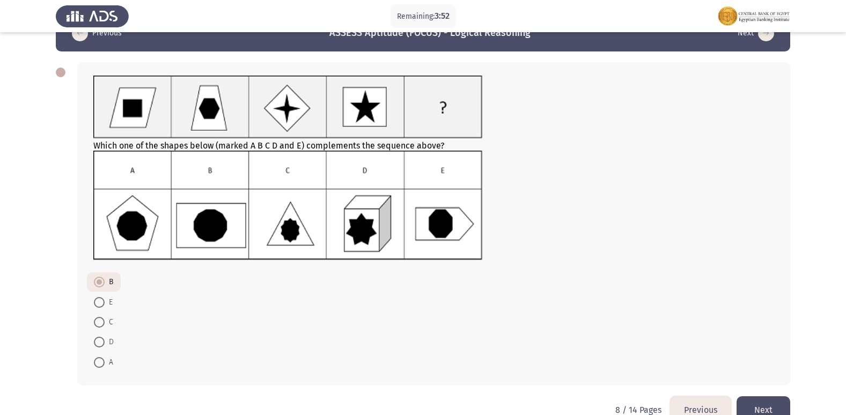
scroll to position [52, 0]
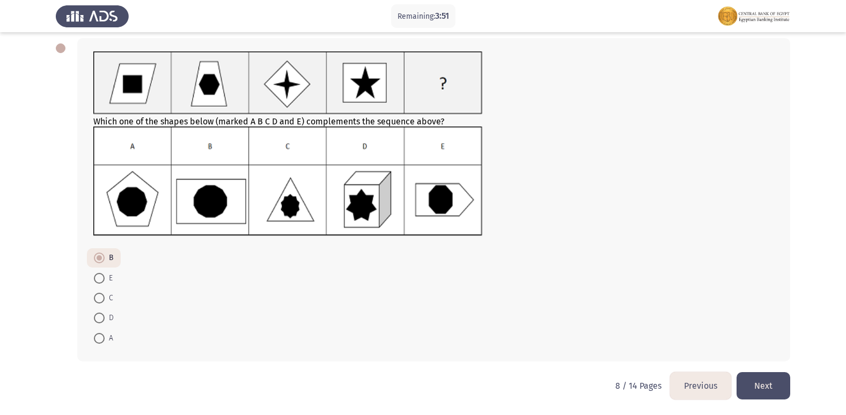
click at [771, 384] on button "Next" at bounding box center [763, 385] width 54 height 27
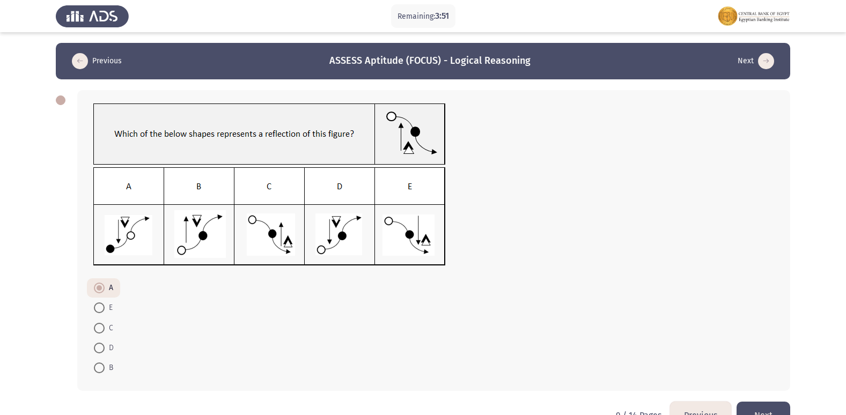
scroll to position [29, 0]
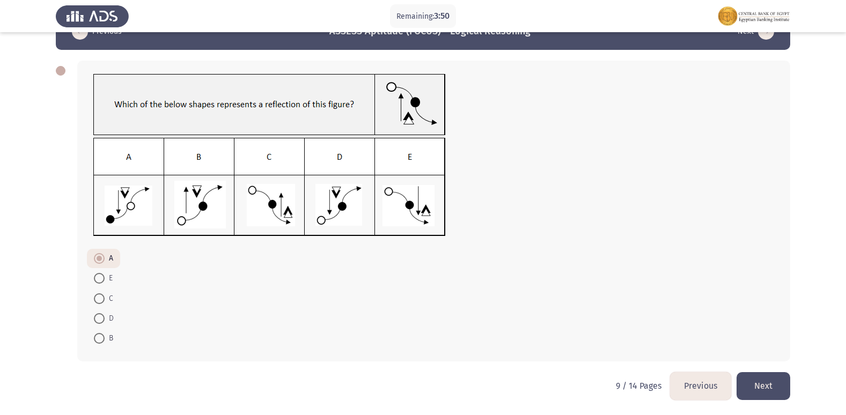
click at [770, 374] on button "Next" at bounding box center [763, 385] width 54 height 27
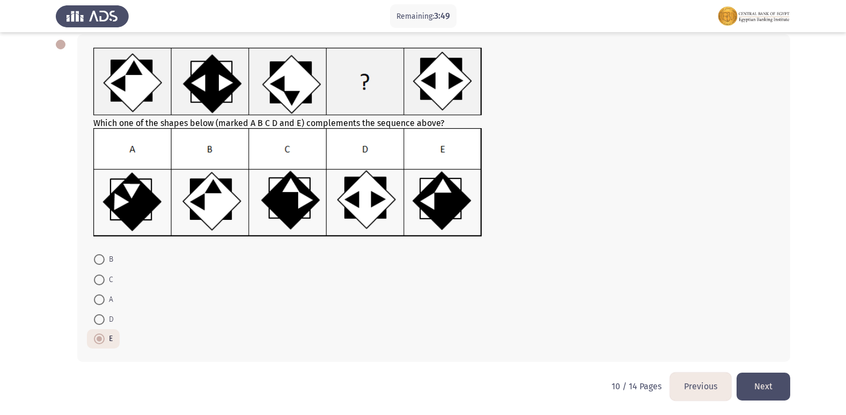
scroll to position [56, 0]
click at [774, 379] on button "Next" at bounding box center [763, 385] width 54 height 27
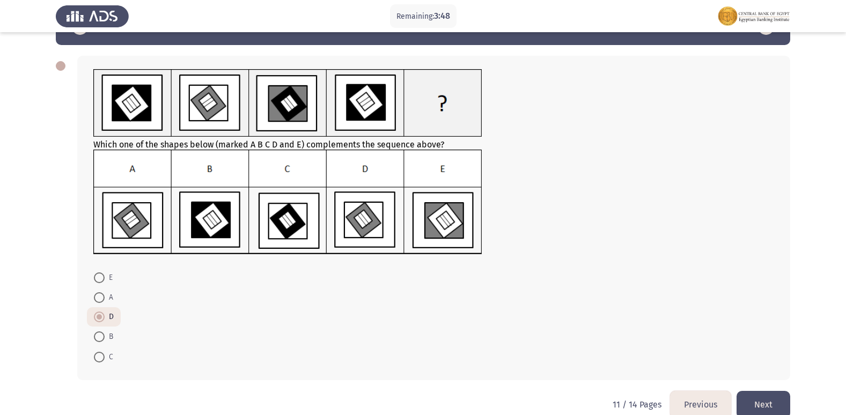
scroll to position [53, 0]
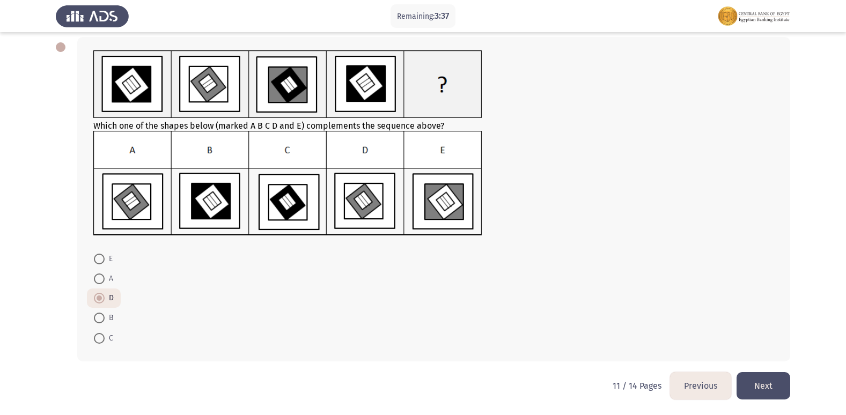
click at [695, 386] on button "Previous" at bounding box center [700, 385] width 61 height 27
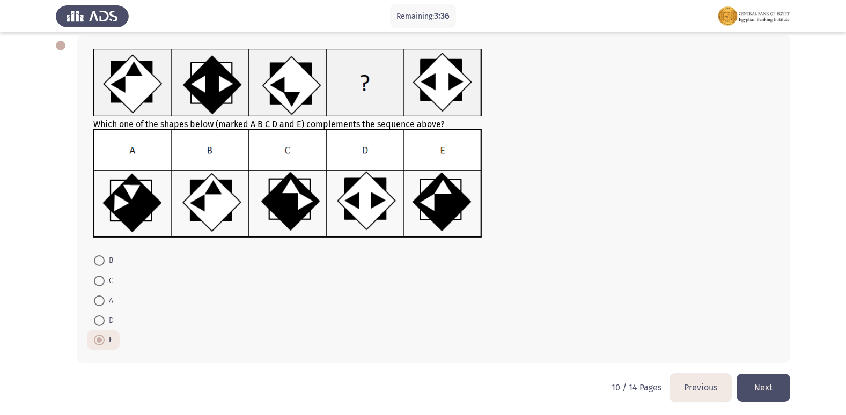
scroll to position [56, 0]
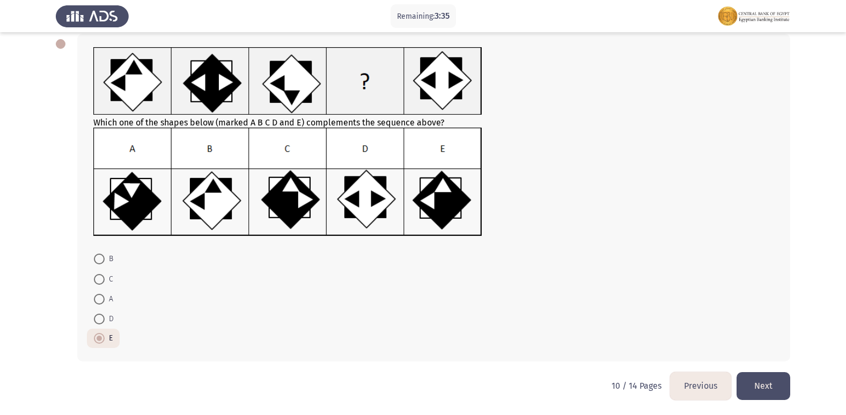
click at [694, 390] on button "Previous" at bounding box center [700, 385] width 61 height 27
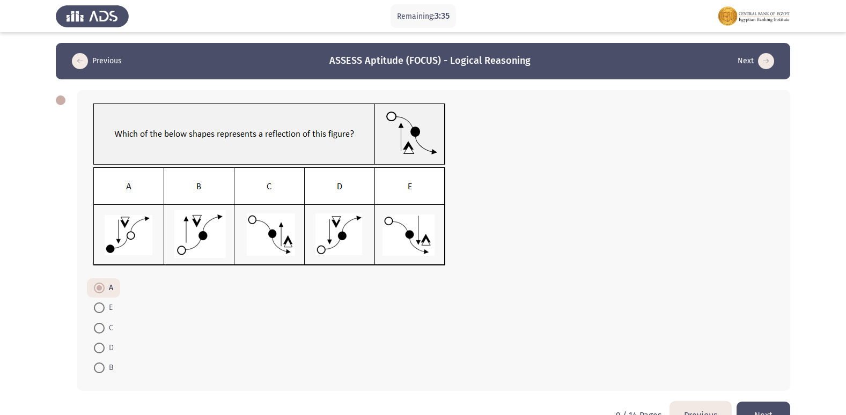
scroll to position [29, 0]
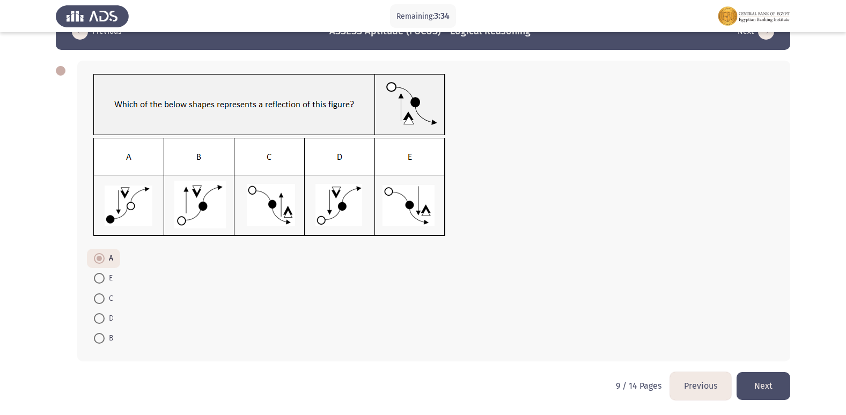
click at [694, 384] on button "Previous" at bounding box center [700, 385] width 61 height 27
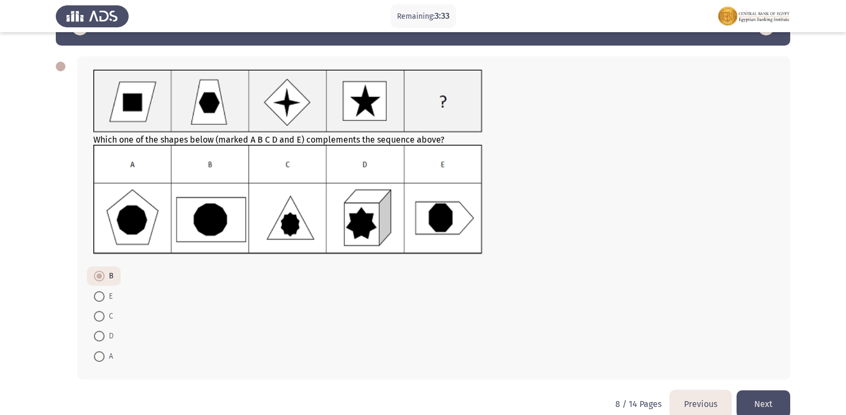
scroll to position [52, 0]
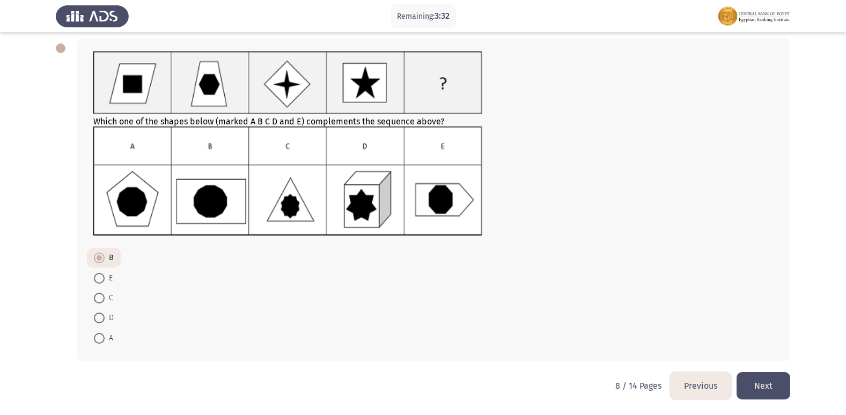
click at [694, 384] on button "Previous" at bounding box center [700, 385] width 61 height 27
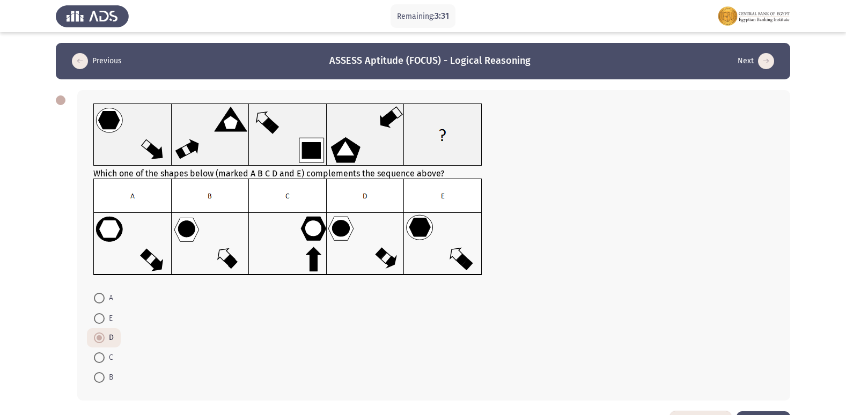
scroll to position [39, 0]
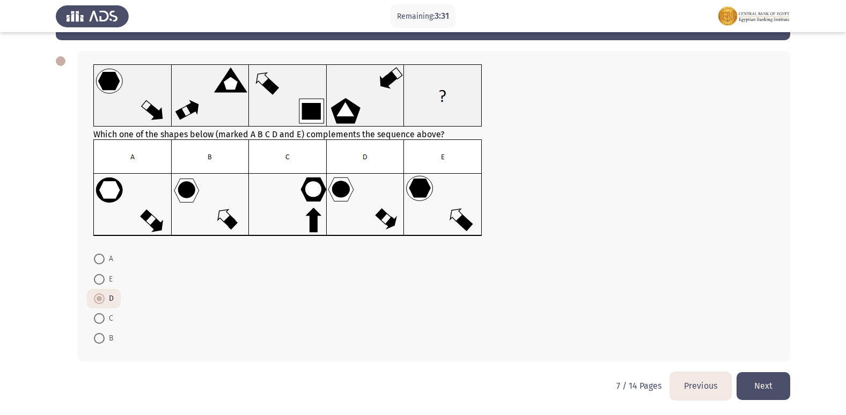
click at [694, 384] on button "Previous" at bounding box center [700, 385] width 61 height 27
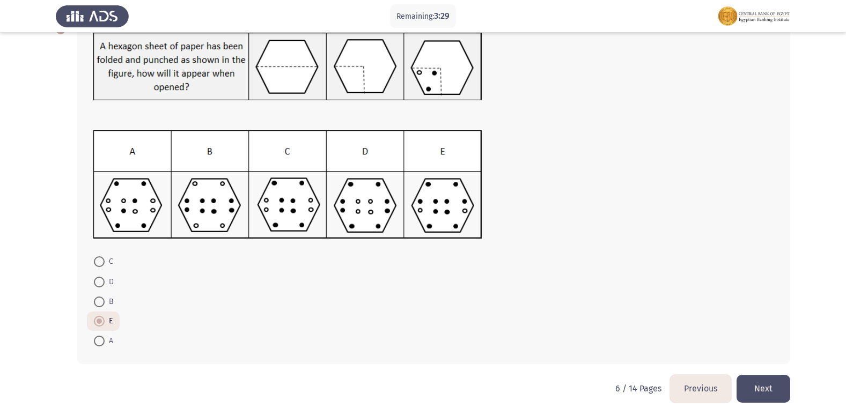
scroll to position [73, 0]
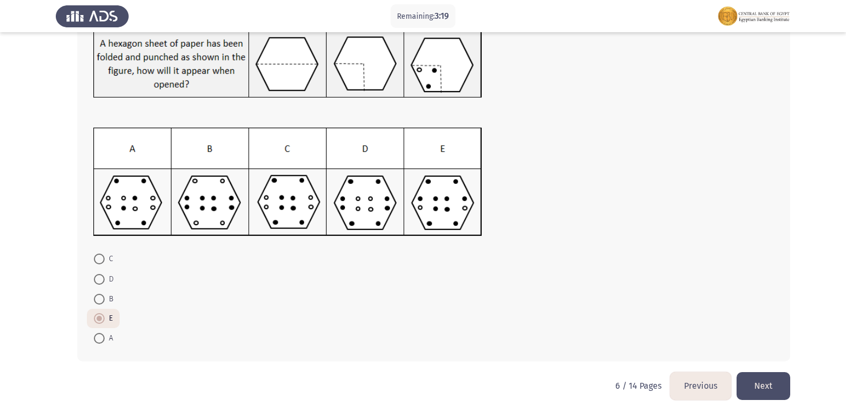
click at [684, 386] on button "Previous" at bounding box center [700, 385] width 61 height 27
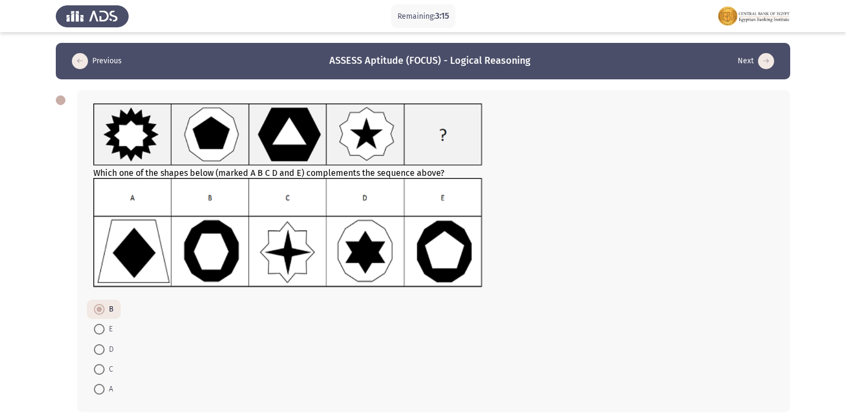
scroll to position [51, 0]
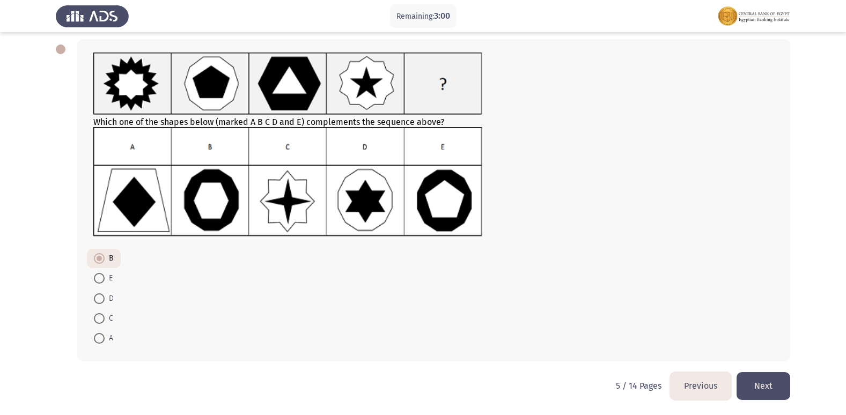
click at [689, 389] on button "Previous" at bounding box center [700, 385] width 61 height 27
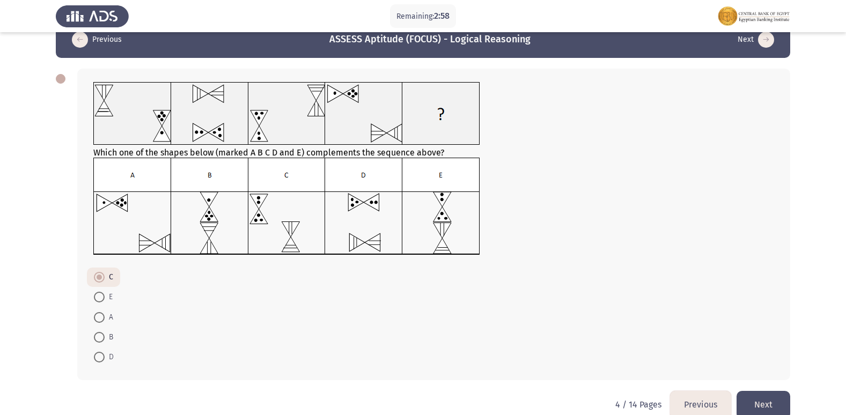
scroll to position [40, 0]
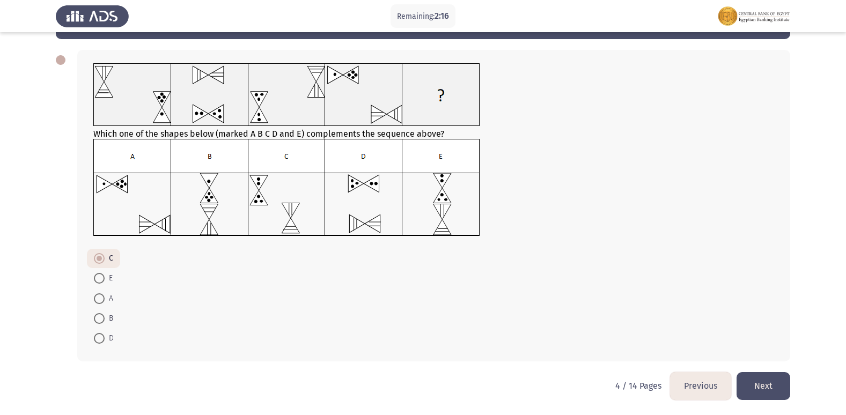
click at [770, 382] on button "Next" at bounding box center [763, 385] width 54 height 27
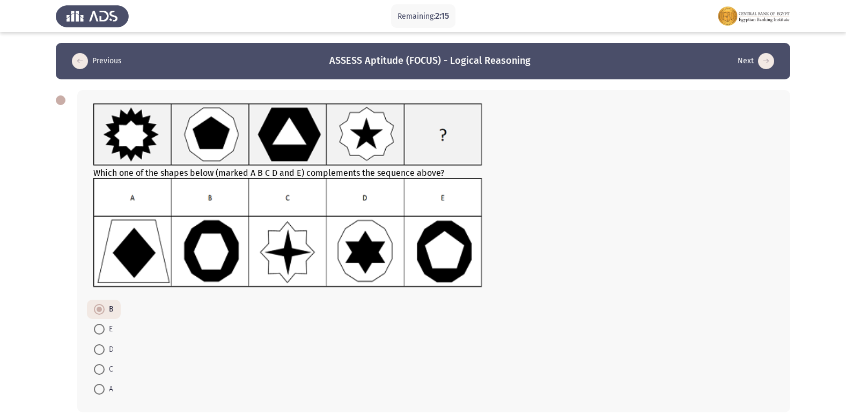
scroll to position [51, 0]
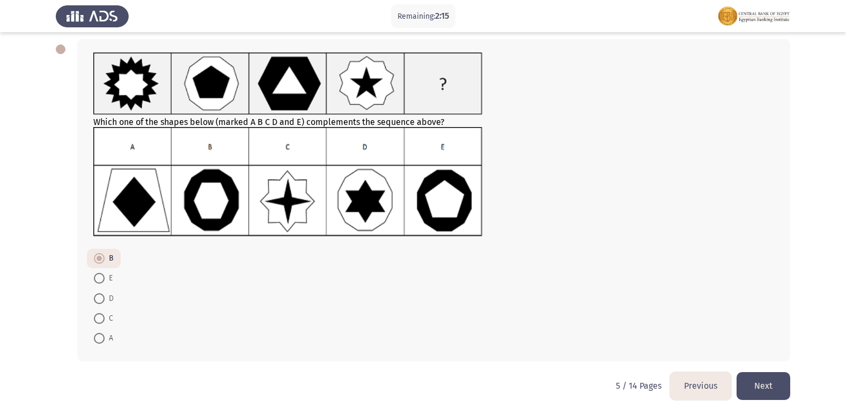
click at [788, 388] on button "Next" at bounding box center [763, 385] width 54 height 27
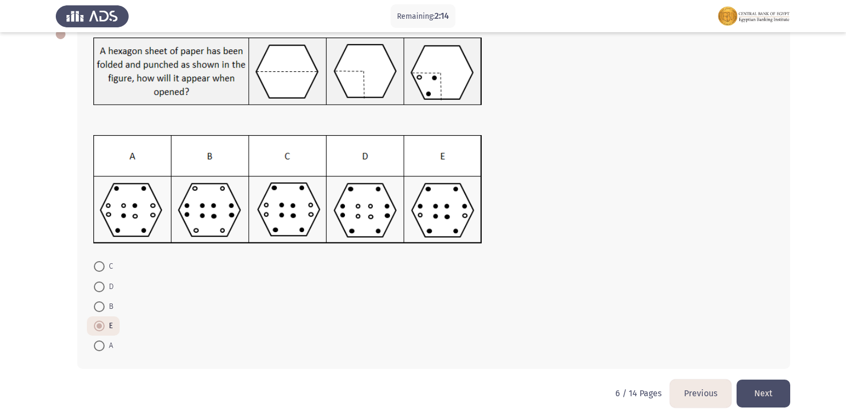
scroll to position [73, 0]
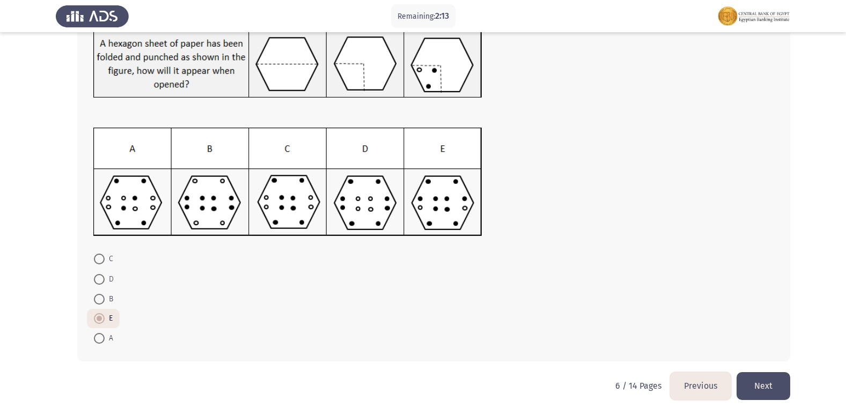
click at [779, 381] on button "Next" at bounding box center [763, 385] width 54 height 27
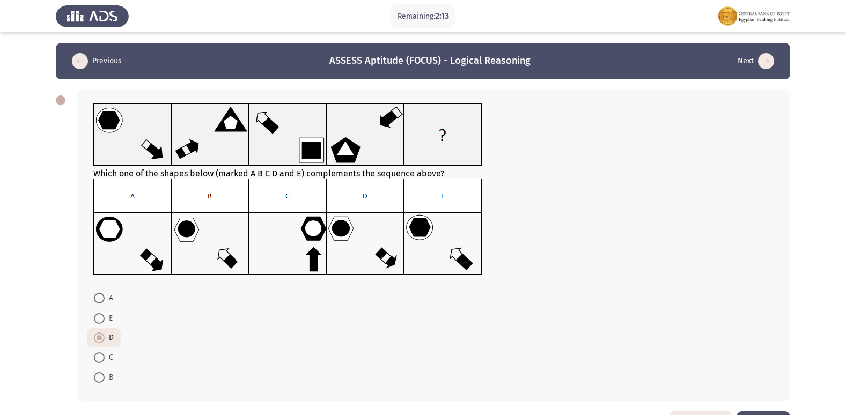
scroll to position [39, 0]
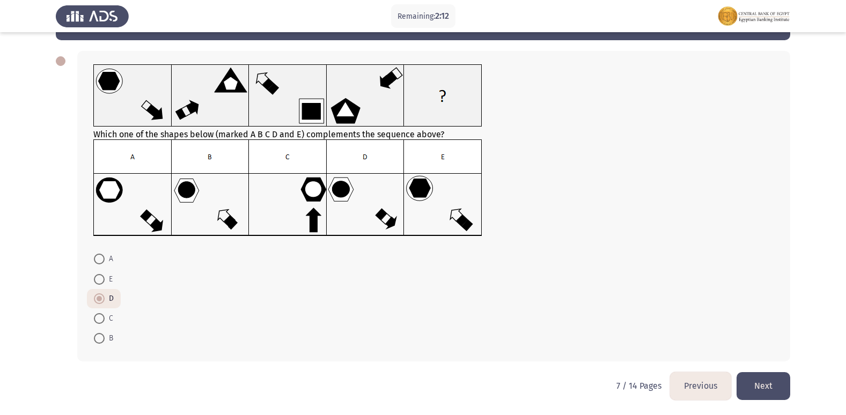
click at [779, 378] on button "Next" at bounding box center [763, 385] width 54 height 27
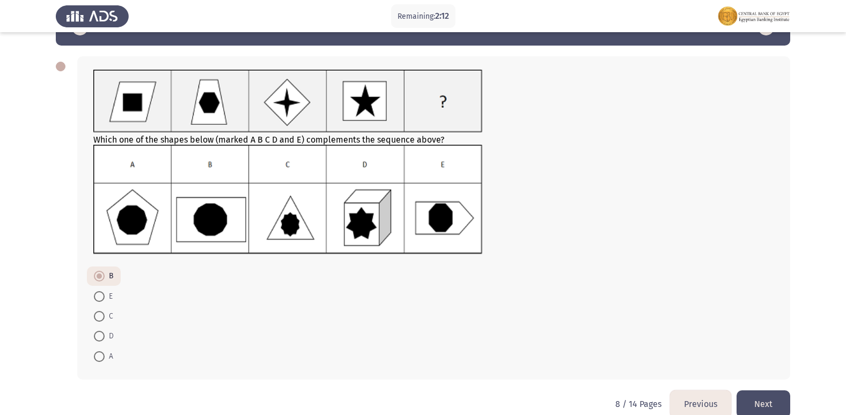
scroll to position [52, 0]
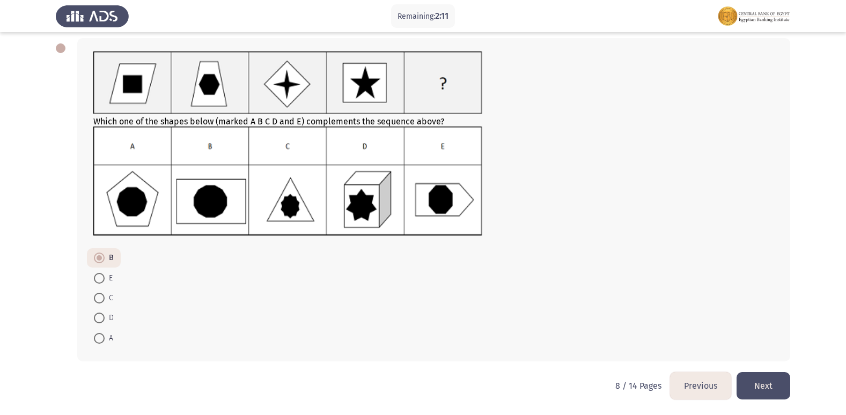
click at [775, 382] on button "Next" at bounding box center [763, 385] width 54 height 27
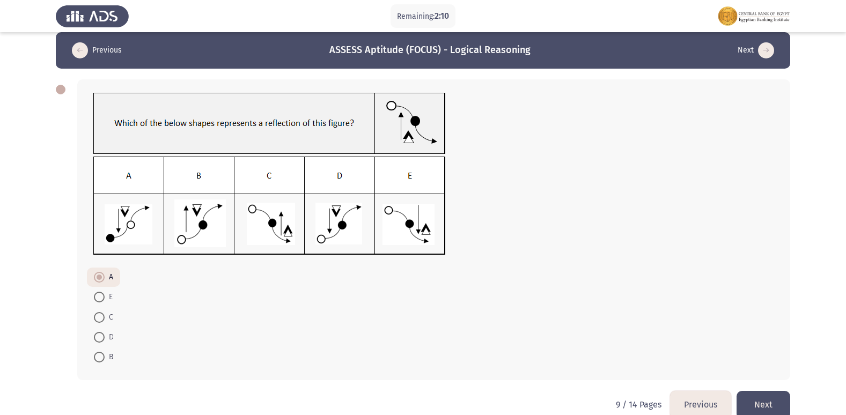
scroll to position [29, 0]
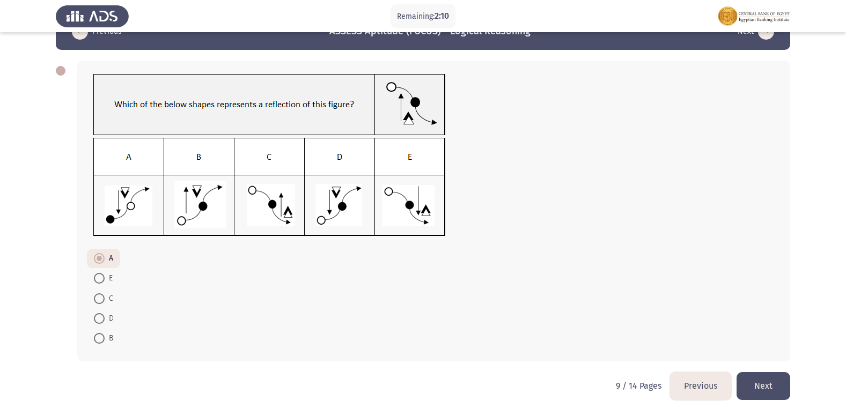
click at [775, 383] on button "Next" at bounding box center [763, 385] width 54 height 27
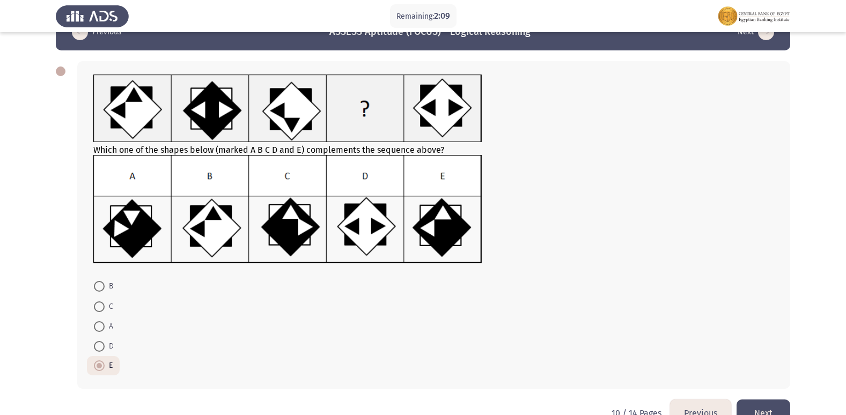
scroll to position [56, 0]
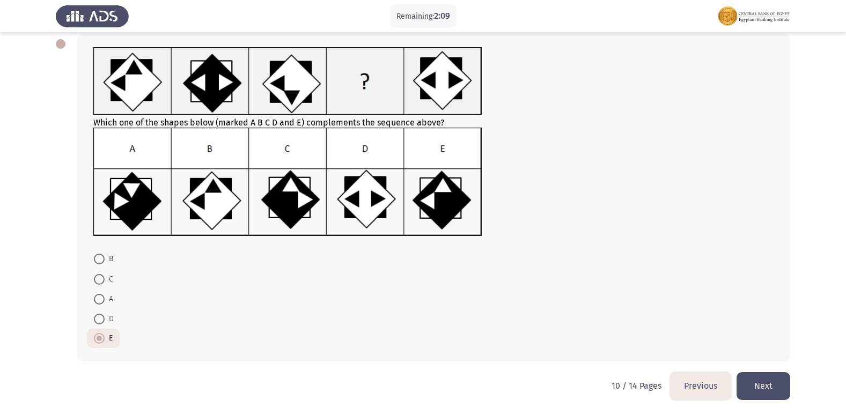
click at [775, 383] on button "Next" at bounding box center [763, 385] width 54 height 27
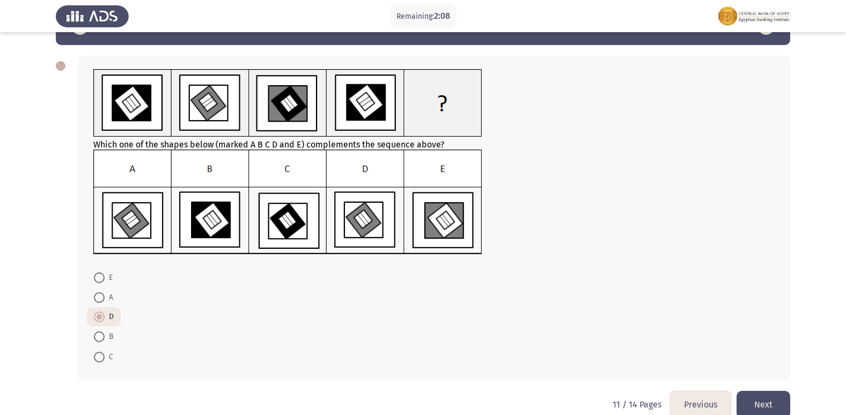
scroll to position [53, 0]
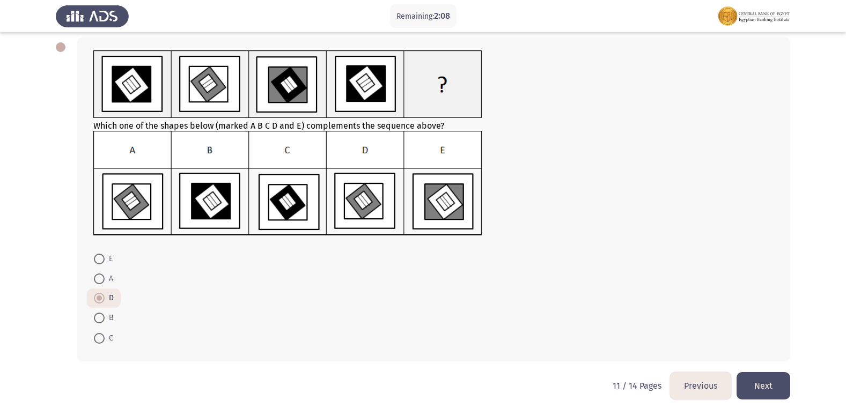
click at [775, 383] on button "Next" at bounding box center [763, 385] width 54 height 27
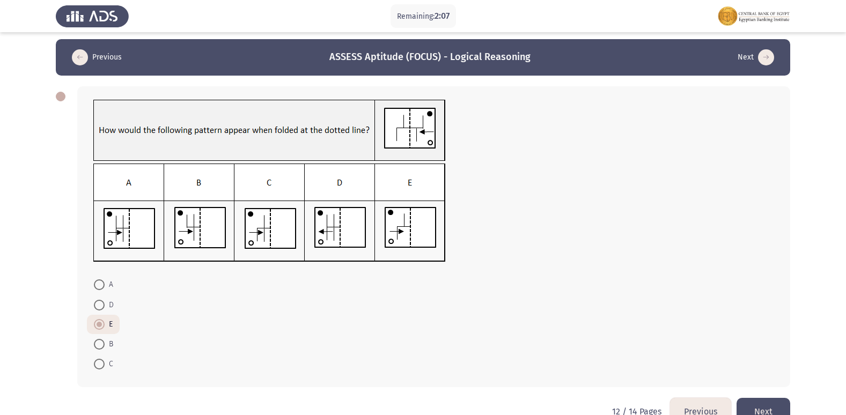
scroll to position [29, 0]
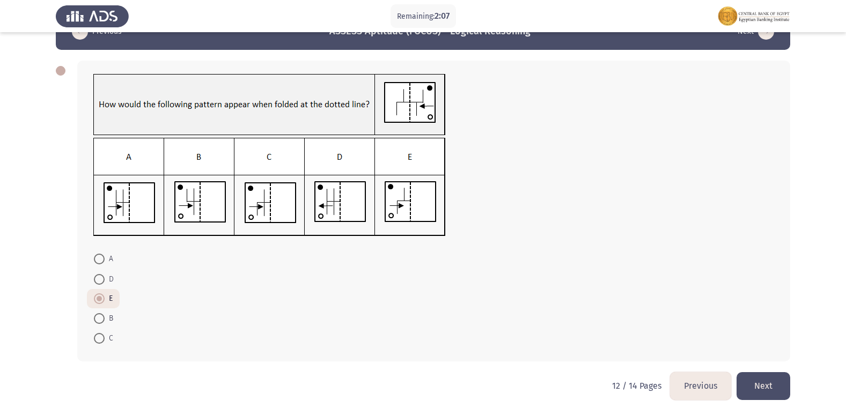
click at [775, 383] on button "Next" at bounding box center [763, 385] width 54 height 27
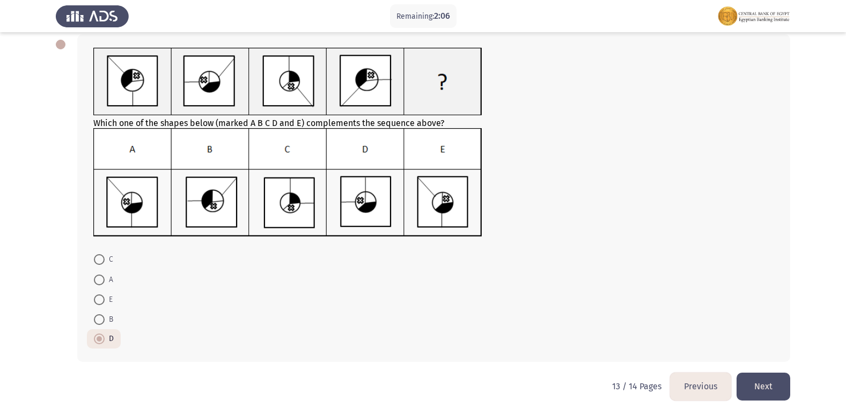
scroll to position [56, 0]
click at [775, 383] on button "Next" at bounding box center [763, 385] width 54 height 27
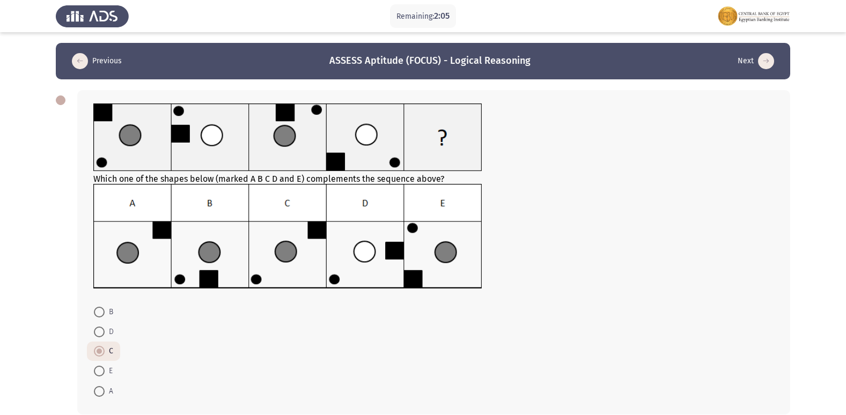
scroll to position [53, 0]
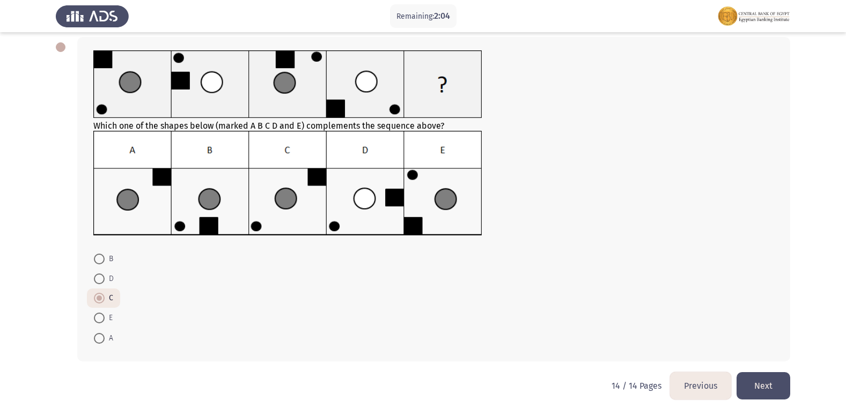
click at [775, 383] on button "Next" at bounding box center [763, 385] width 54 height 27
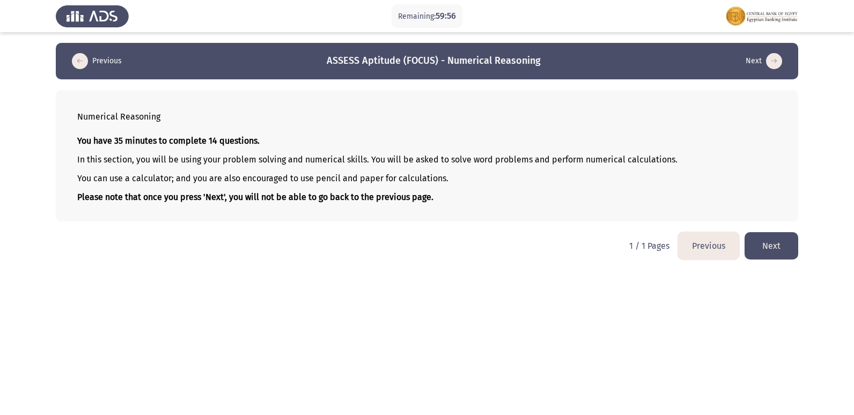
click at [784, 243] on button "Next" at bounding box center [771, 245] width 54 height 27
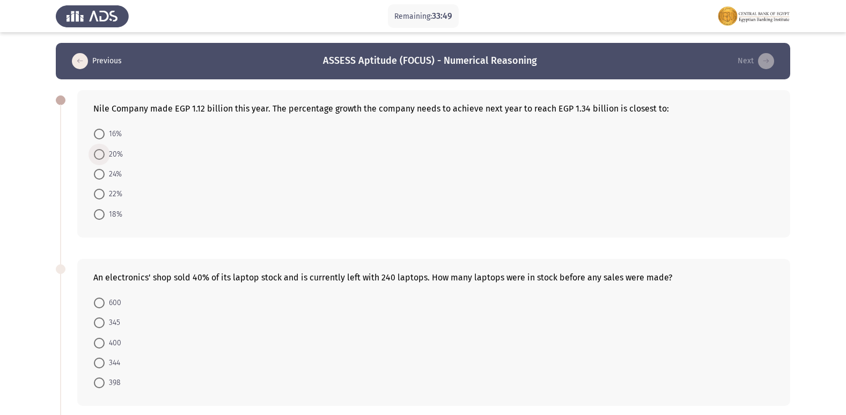
click at [98, 158] on span at bounding box center [99, 154] width 11 height 11
click at [98, 158] on input "20%" at bounding box center [99, 154] width 11 height 11
radio input "true"
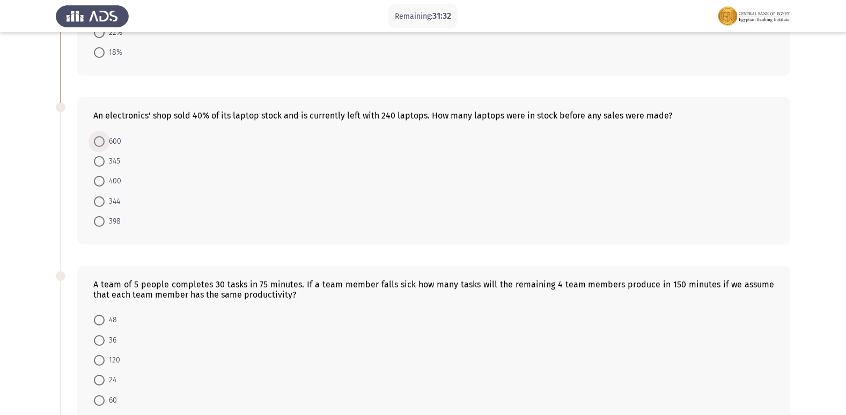
click at [99, 140] on span at bounding box center [99, 141] width 11 height 11
click at [99, 140] on input "600" at bounding box center [99, 141] width 11 height 11
radio input "true"
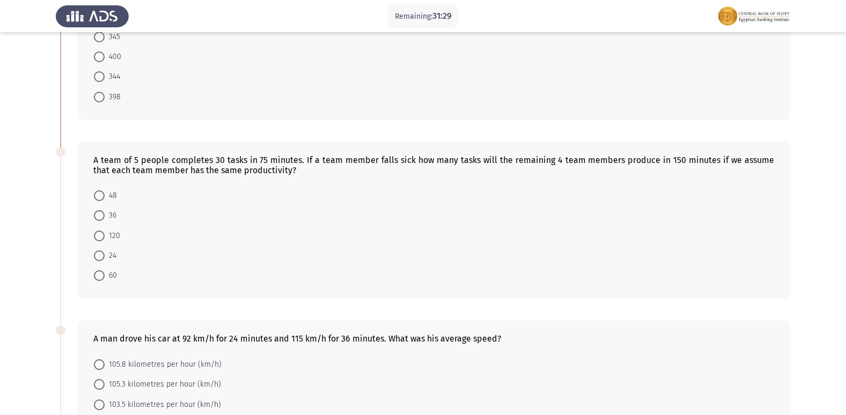
scroll to position [268, 0]
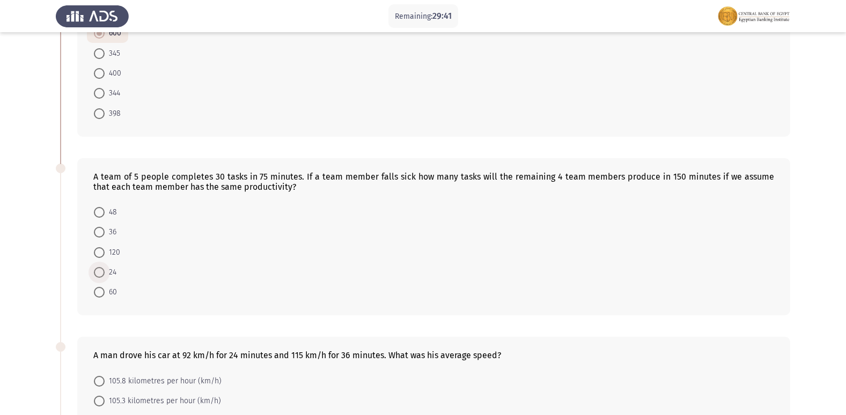
click at [102, 269] on span at bounding box center [99, 272] width 11 height 11
click at [102, 269] on input "24" at bounding box center [99, 272] width 11 height 11
radio input "true"
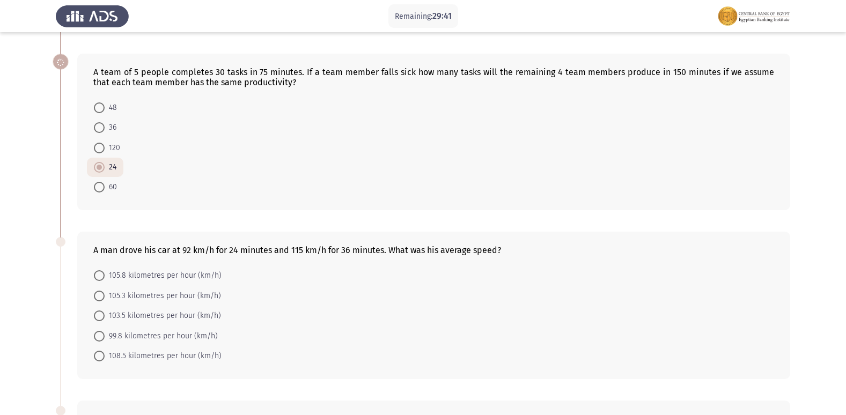
scroll to position [375, 0]
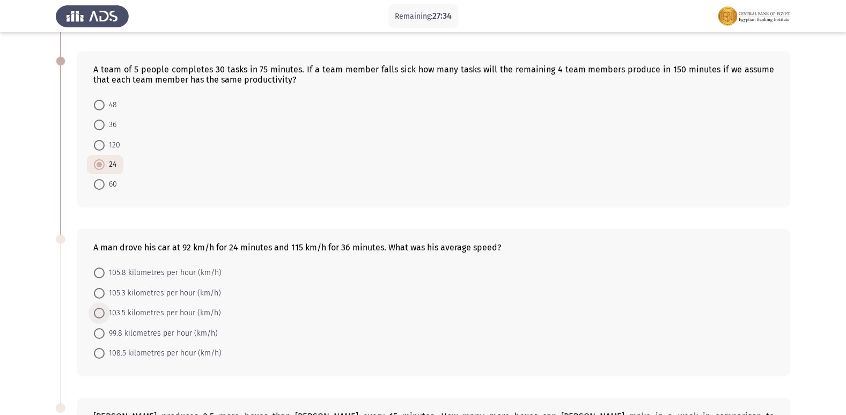
click at [100, 309] on span at bounding box center [99, 313] width 11 height 11
click at [100, 309] on input "103.5 kilometres per hour (km/h)" at bounding box center [99, 313] width 11 height 11
radio input "true"
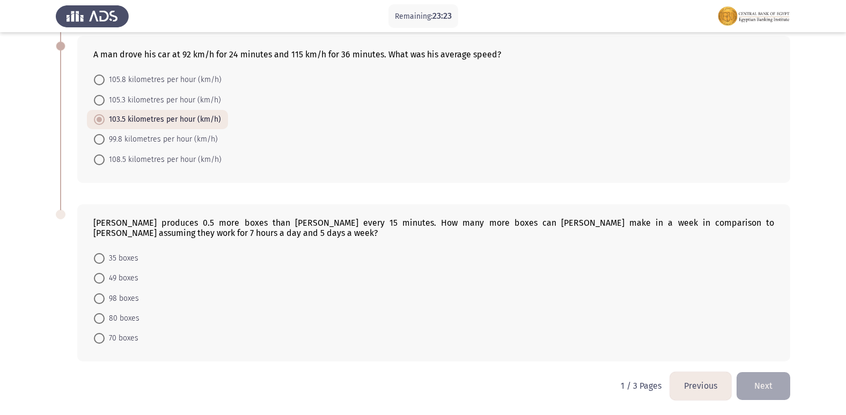
click at [97, 261] on span at bounding box center [99, 258] width 11 height 11
click at [97, 261] on input "35 boxes" at bounding box center [99, 258] width 11 height 11
radio input "true"
click at [760, 381] on button "Next" at bounding box center [763, 385] width 54 height 27
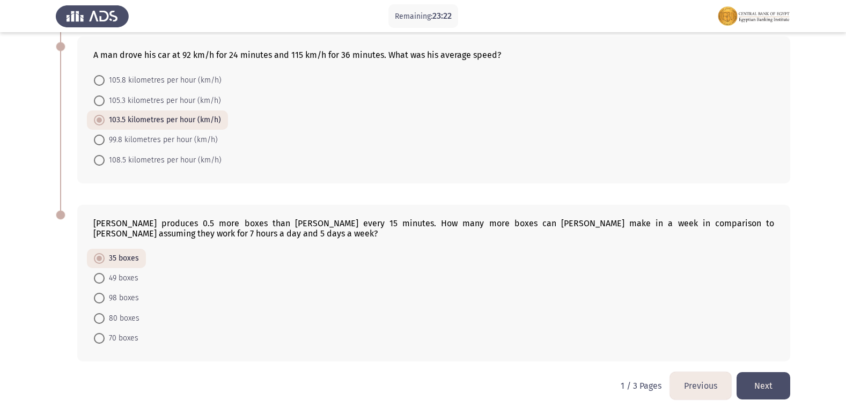
scroll to position [0, 0]
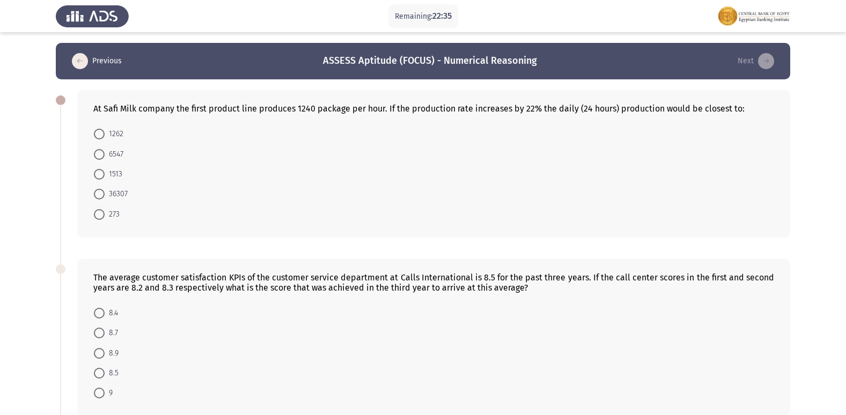
click at [100, 196] on span at bounding box center [99, 194] width 11 height 11
click at [100, 196] on input "36307" at bounding box center [99, 194] width 11 height 11
radio input "true"
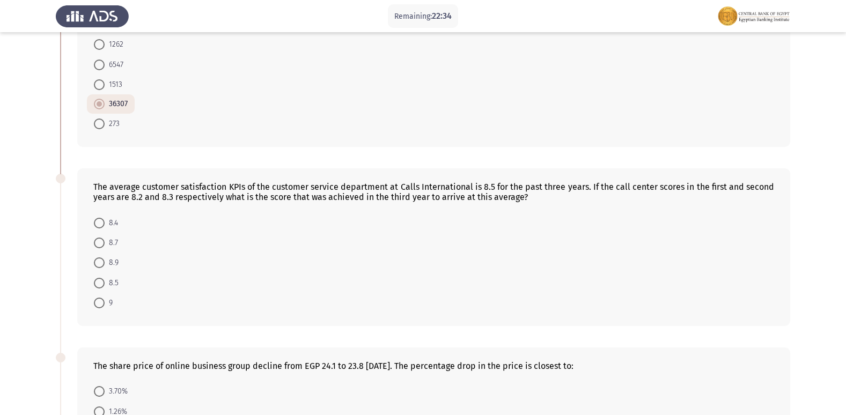
scroll to position [107, 0]
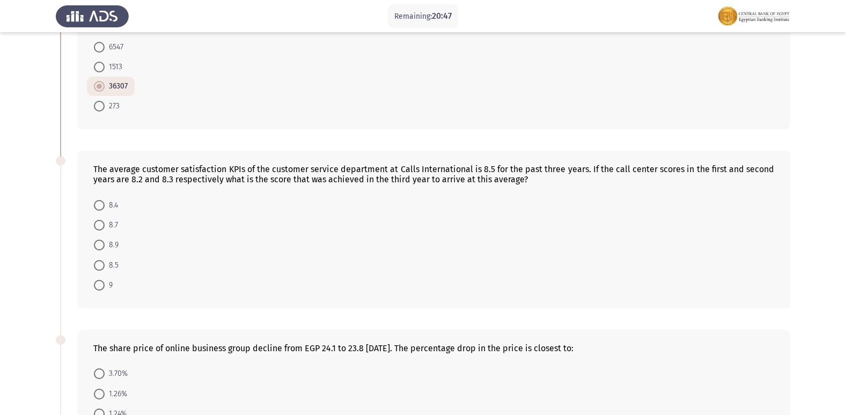
click at [95, 285] on span at bounding box center [99, 285] width 11 height 11
click at [95, 285] on input "9" at bounding box center [99, 285] width 11 height 11
radio input "true"
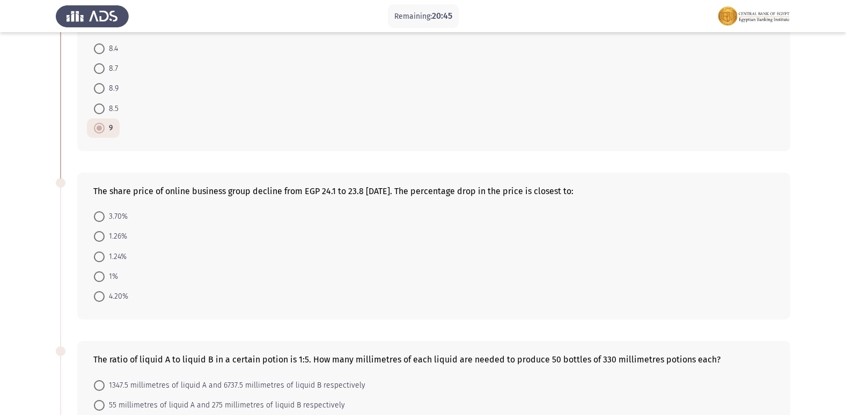
scroll to position [268, 0]
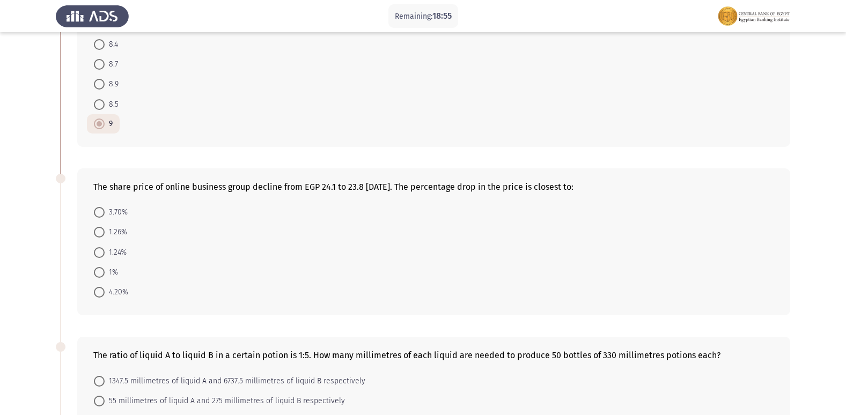
click at [95, 273] on span at bounding box center [99, 272] width 11 height 11
click at [95, 273] on input "1%" at bounding box center [99, 272] width 11 height 11
radio input "true"
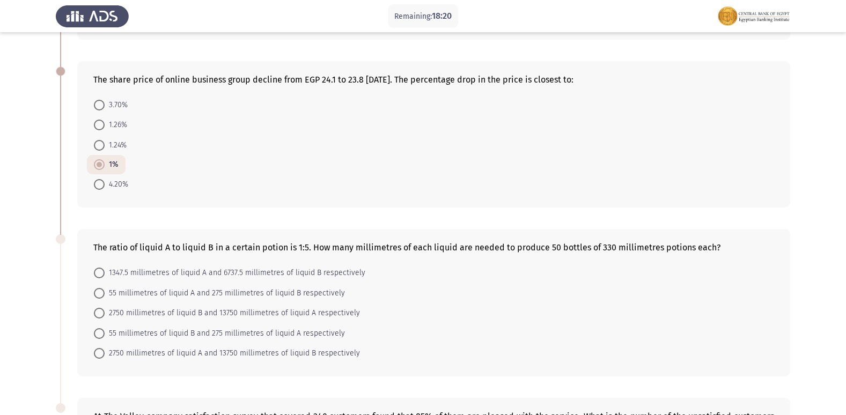
scroll to position [429, 0]
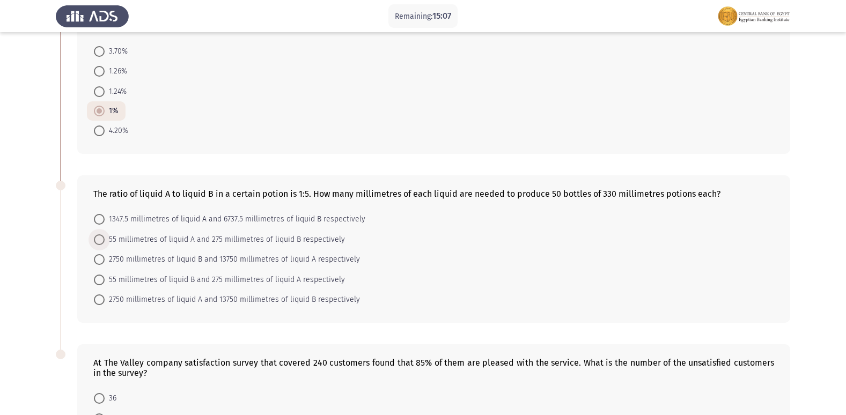
click at [105, 240] on span "55 millimetres of liquid A and 275 millimetres of liquid B respectively" at bounding box center [225, 239] width 240 height 13
click at [105, 240] on input "55 millimetres of liquid A and 275 millimetres of liquid B respectively" at bounding box center [99, 239] width 11 height 11
radio input "true"
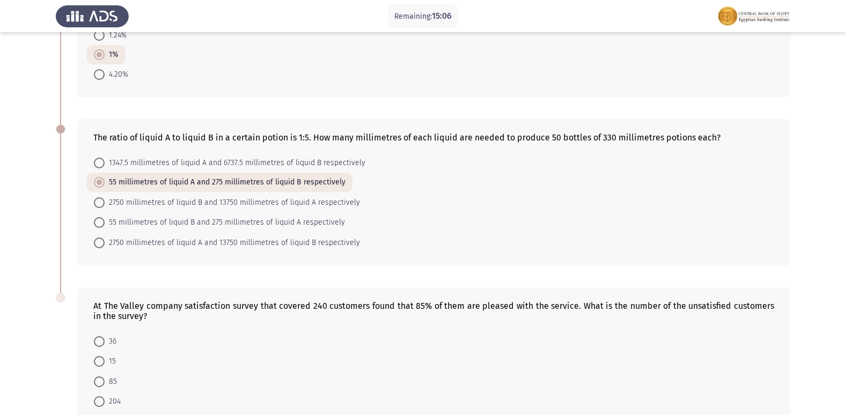
scroll to position [568, 0]
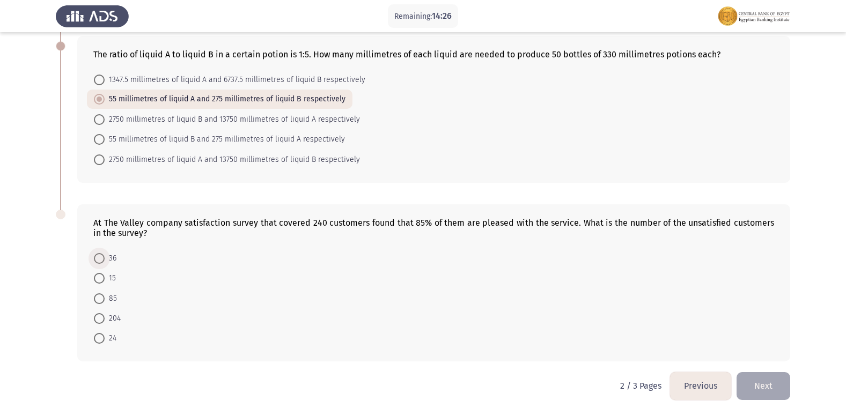
click at [98, 260] on span at bounding box center [99, 258] width 11 height 11
click at [98, 260] on input "36" at bounding box center [99, 258] width 11 height 11
radio input "true"
click at [763, 379] on button "Next" at bounding box center [763, 385] width 54 height 27
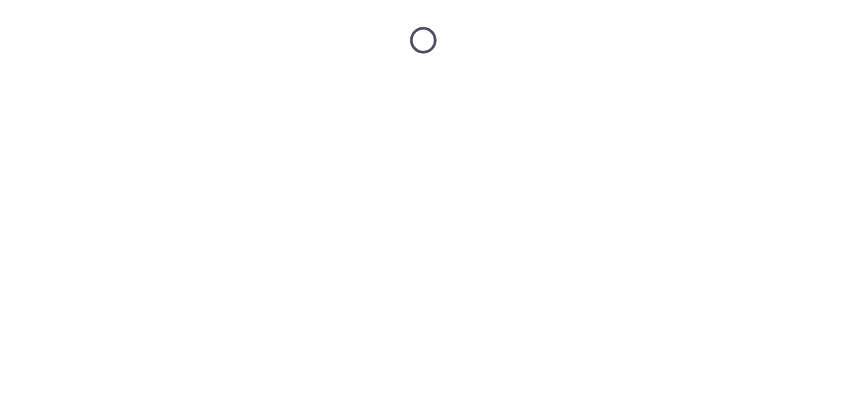
scroll to position [0, 0]
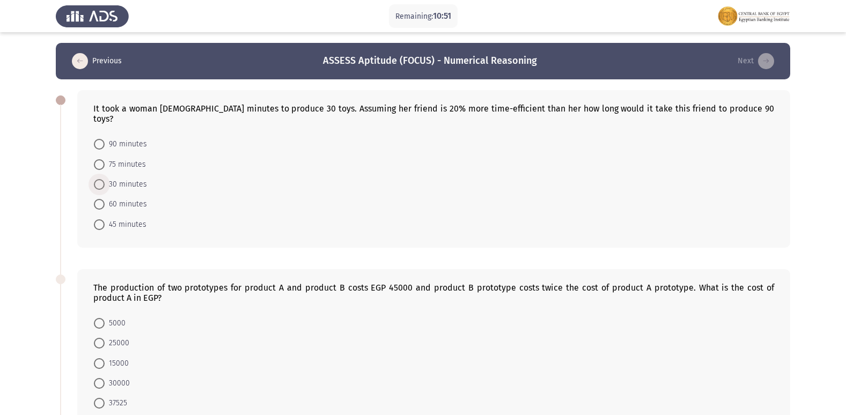
click at [105, 178] on span "30 minutes" at bounding box center [126, 184] width 42 height 13
click at [105, 179] on input "30 minutes" at bounding box center [99, 184] width 11 height 11
radio input "true"
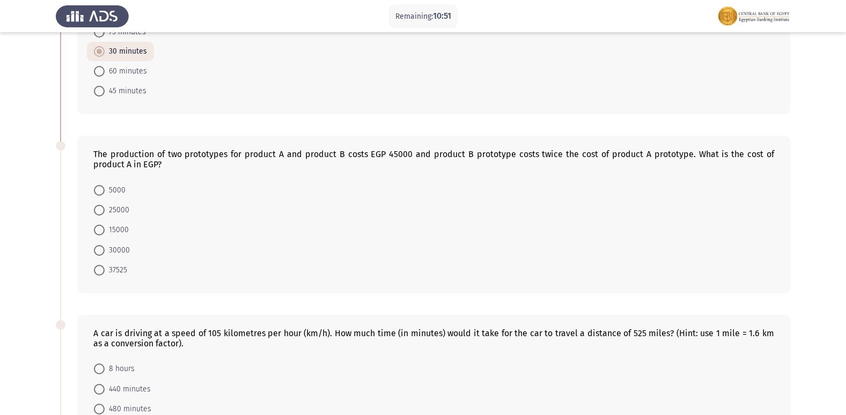
scroll to position [161, 0]
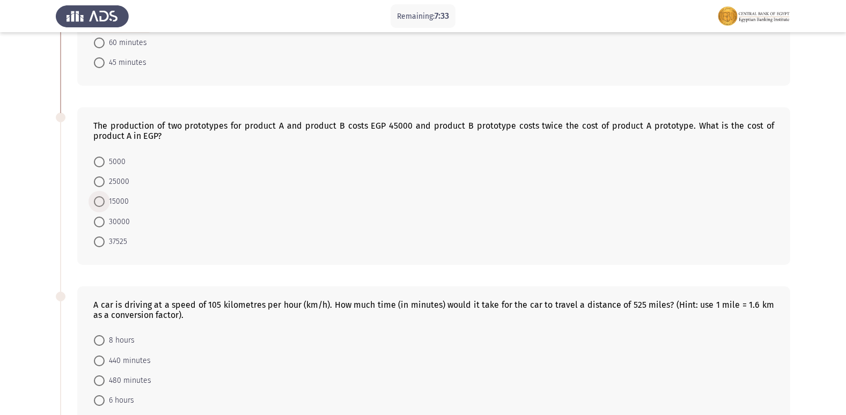
click at [94, 196] on span at bounding box center [99, 201] width 11 height 11
click at [94, 196] on input "15000" at bounding box center [99, 201] width 11 height 11
radio input "true"
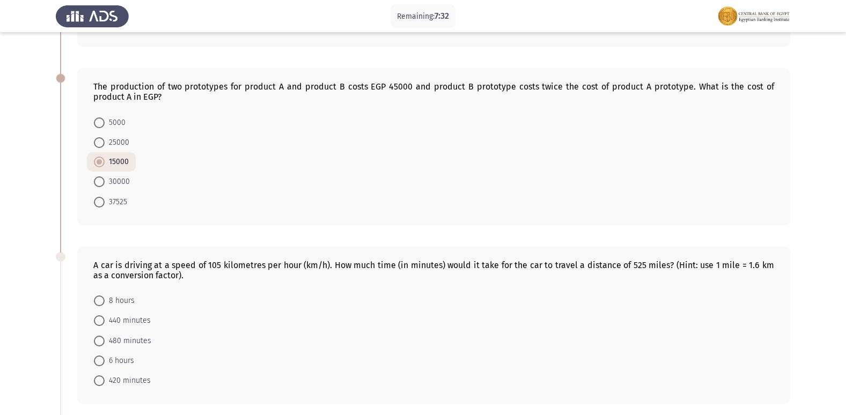
scroll to position [268, 0]
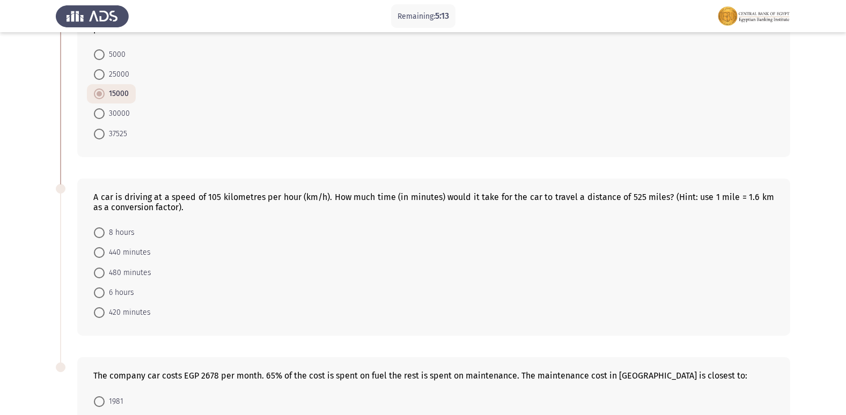
click at [99, 253] on span at bounding box center [99, 253] width 0 height 0
click at [99, 247] on input "440 minutes" at bounding box center [99, 252] width 11 height 11
radio input "true"
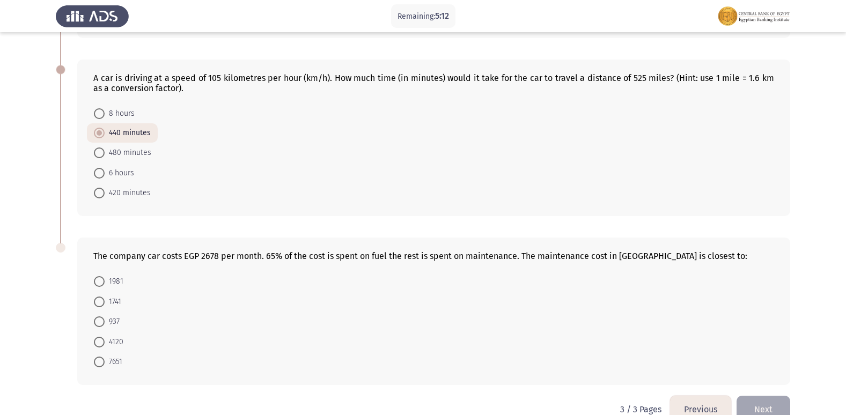
scroll to position [401, 0]
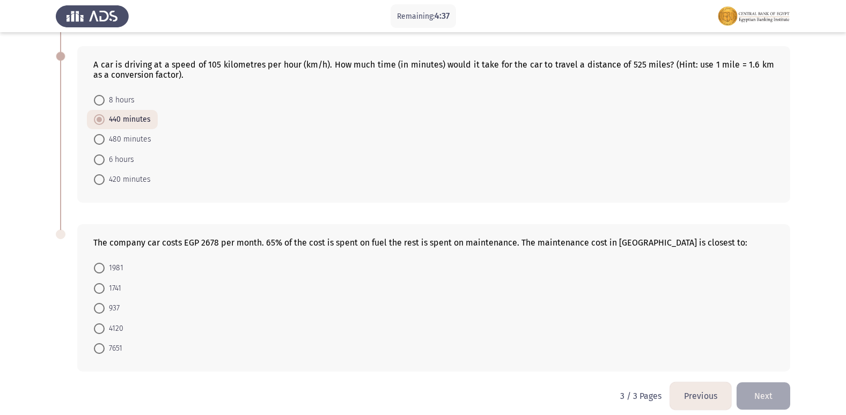
click at [100, 283] on span at bounding box center [99, 288] width 11 height 11
click at [100, 283] on input "1741" at bounding box center [99, 288] width 11 height 11
radio input "true"
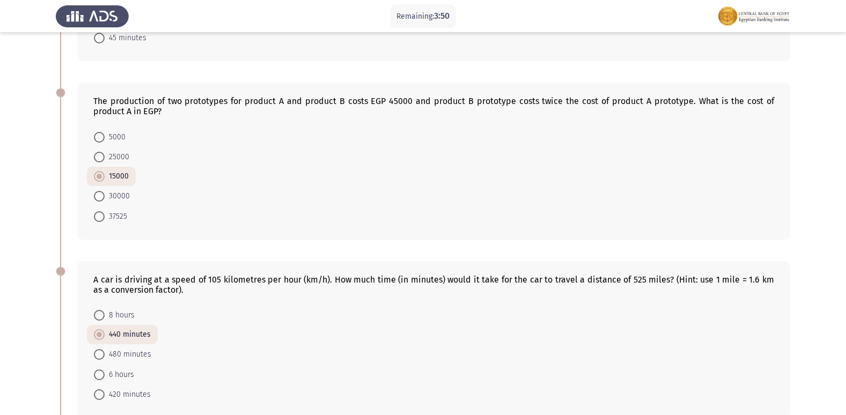
scroll to position [239, 0]
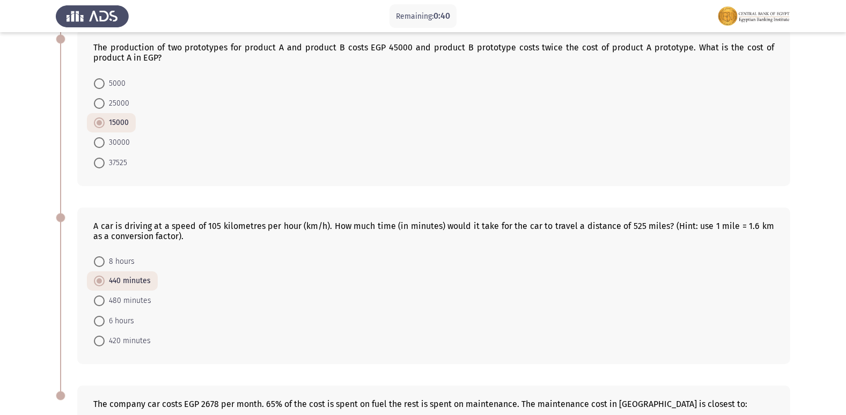
click at [99, 295] on span at bounding box center [99, 300] width 11 height 11
click at [99, 295] on input "480 minutes" at bounding box center [99, 300] width 11 height 11
radio input "true"
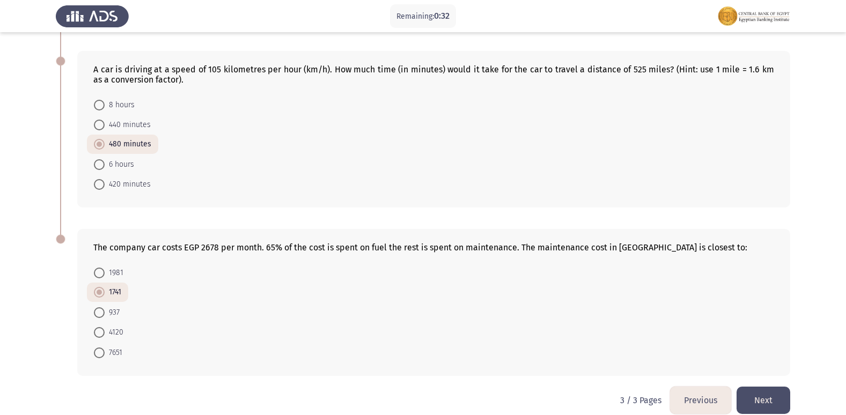
scroll to position [400, 0]
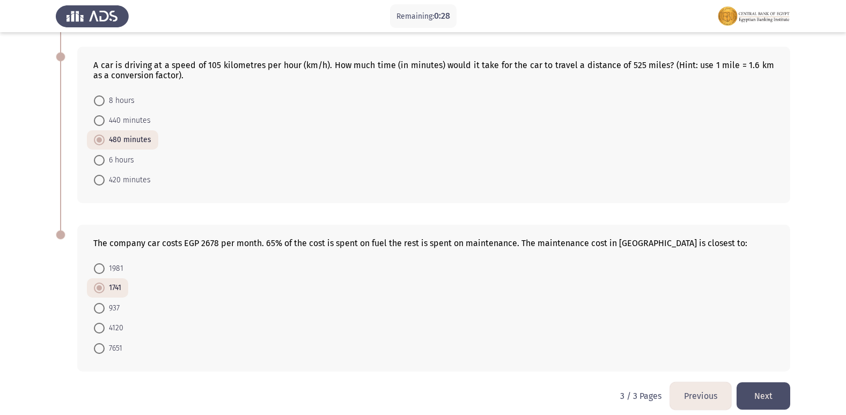
click at [683, 383] on button "Previous" at bounding box center [700, 395] width 61 height 27
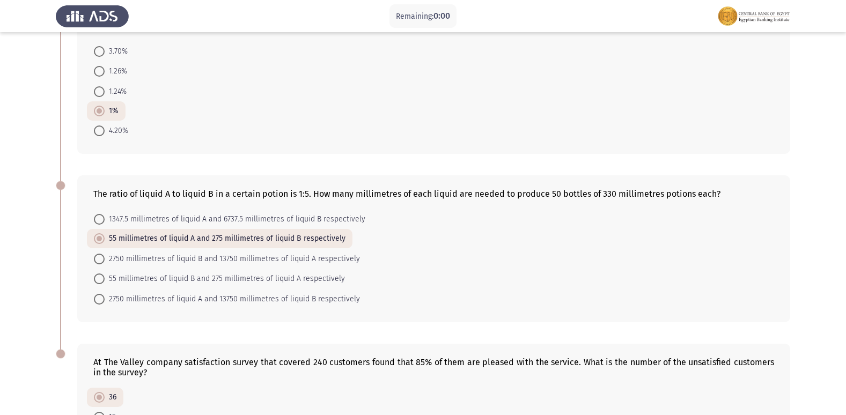
scroll to position [0, 0]
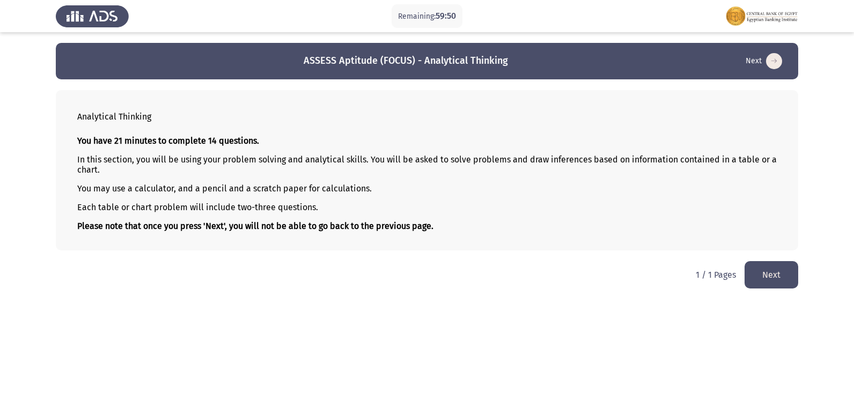
click at [774, 276] on button "Next" at bounding box center [771, 274] width 54 height 27
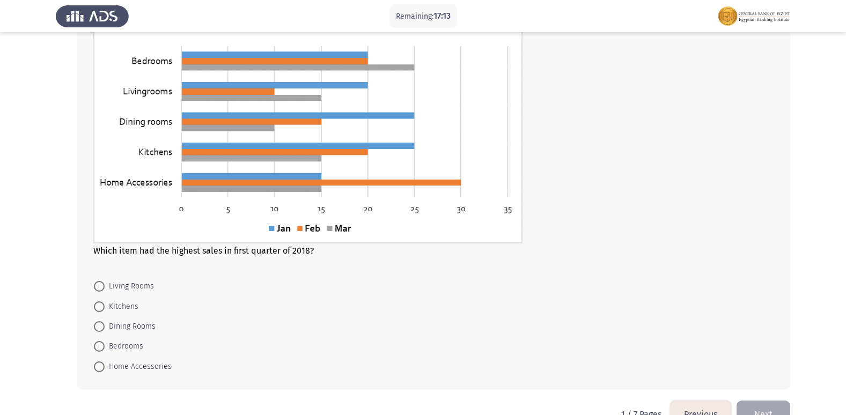
scroll to position [429, 0]
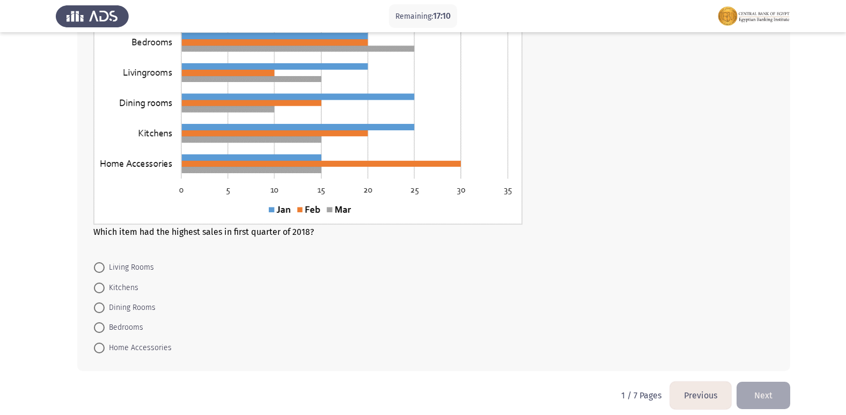
click at [97, 347] on span at bounding box center [99, 348] width 11 height 11
click at [97, 347] on input "Home Accessories" at bounding box center [99, 348] width 11 height 11
radio input "true"
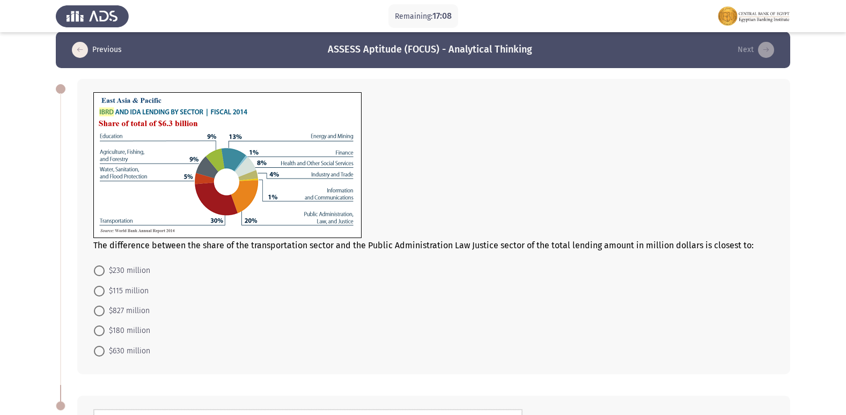
scroll to position [9, 0]
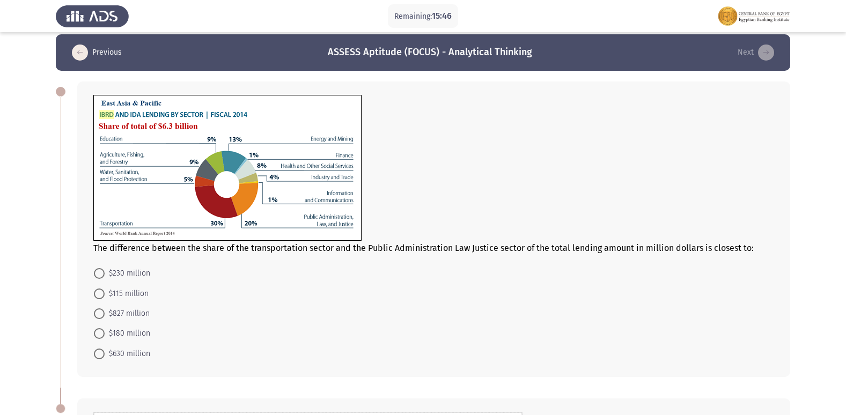
click at [96, 292] on span at bounding box center [99, 293] width 11 height 11
click at [96, 292] on input "$115 million" at bounding box center [99, 293] width 11 height 11
radio input "true"
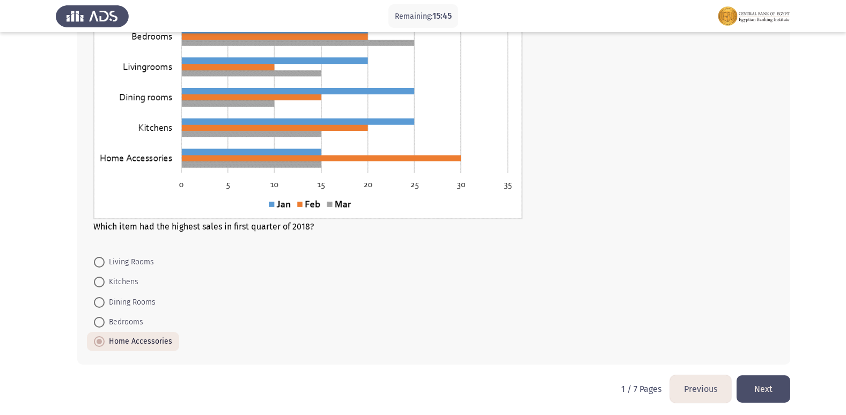
scroll to position [437, 0]
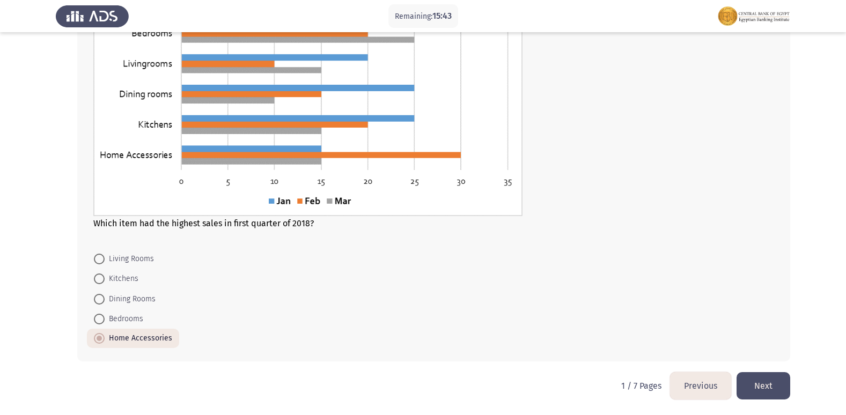
click at [761, 377] on button "Next" at bounding box center [763, 385] width 54 height 27
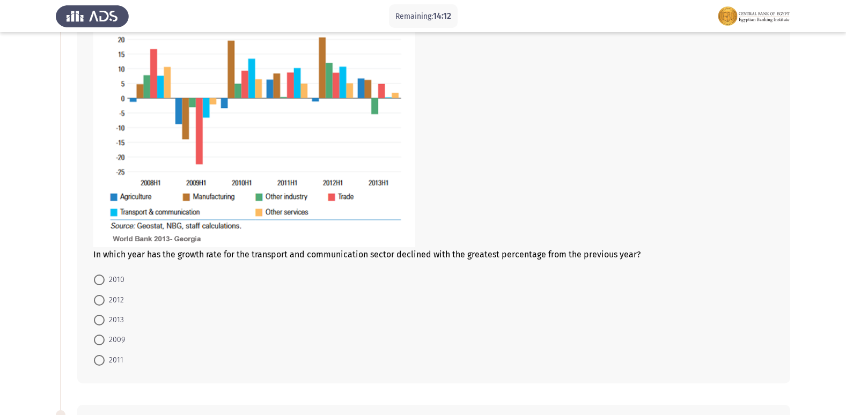
scroll to position [161, 0]
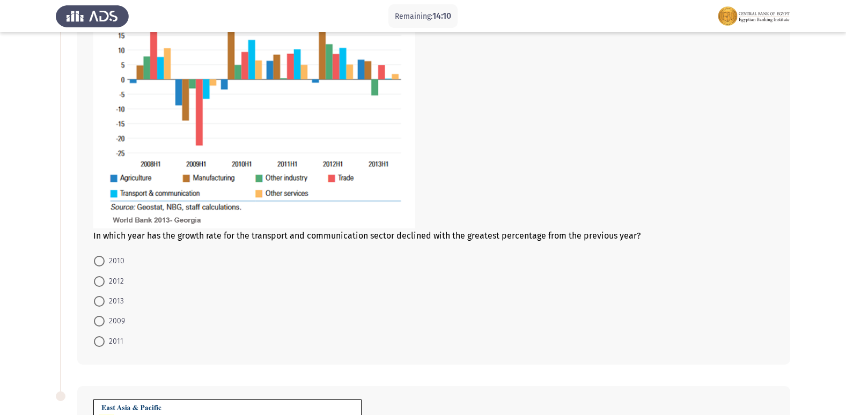
click at [95, 324] on span at bounding box center [99, 321] width 11 height 11
click at [95, 324] on input "2009" at bounding box center [99, 321] width 11 height 11
radio input "true"
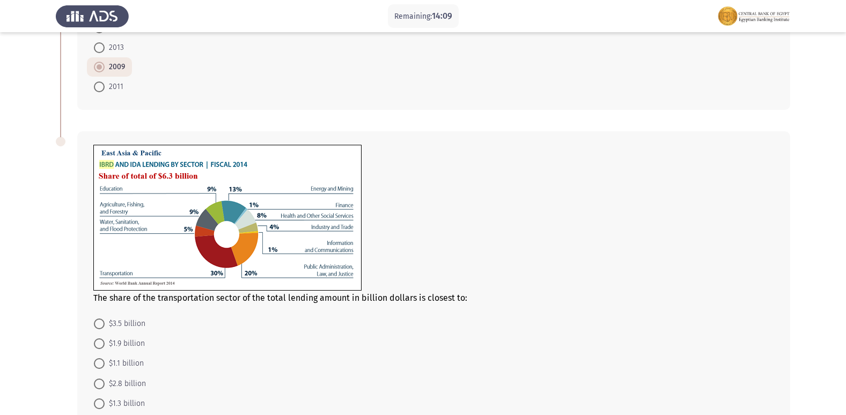
scroll to position [429, 0]
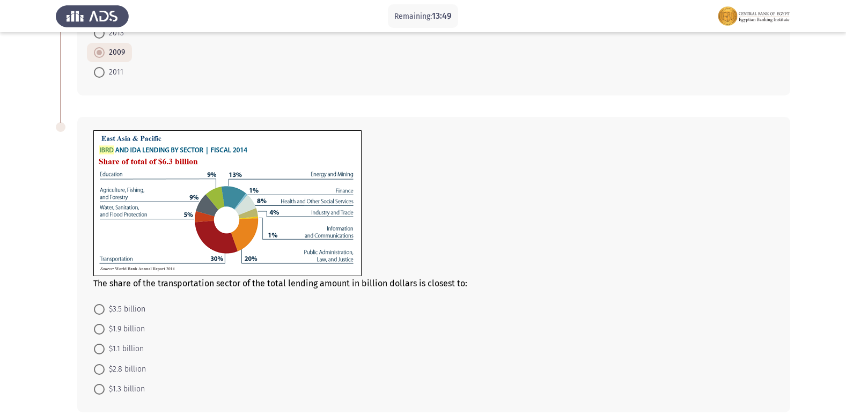
click at [103, 332] on span at bounding box center [99, 329] width 11 height 11
click at [103, 332] on input "$1.9 billion" at bounding box center [99, 329] width 11 height 11
radio input "true"
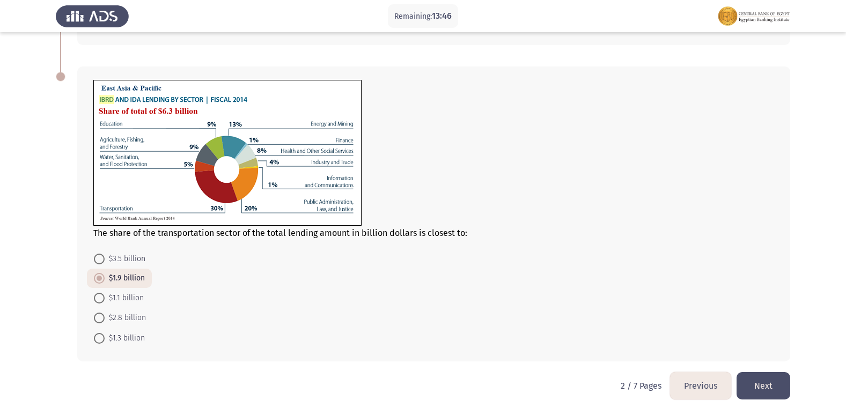
click at [761, 376] on button "Next" at bounding box center [763, 385] width 54 height 27
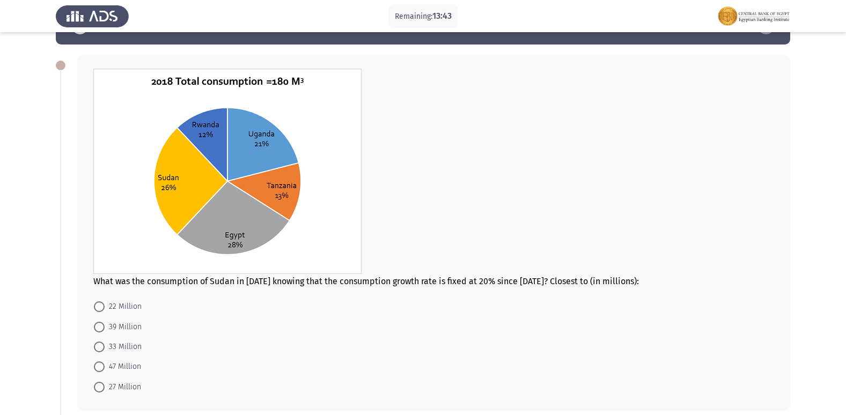
scroll to position [54, 0]
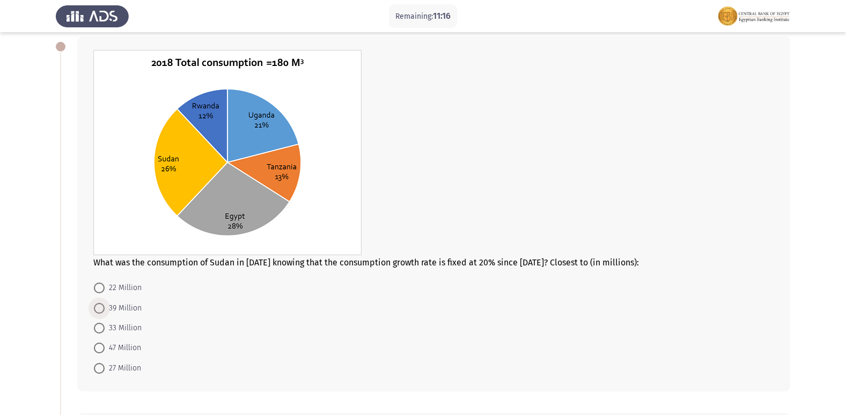
click at [103, 308] on span at bounding box center [99, 308] width 11 height 11
click at [103, 308] on input "39 Million" at bounding box center [99, 308] width 11 height 11
radio input "true"
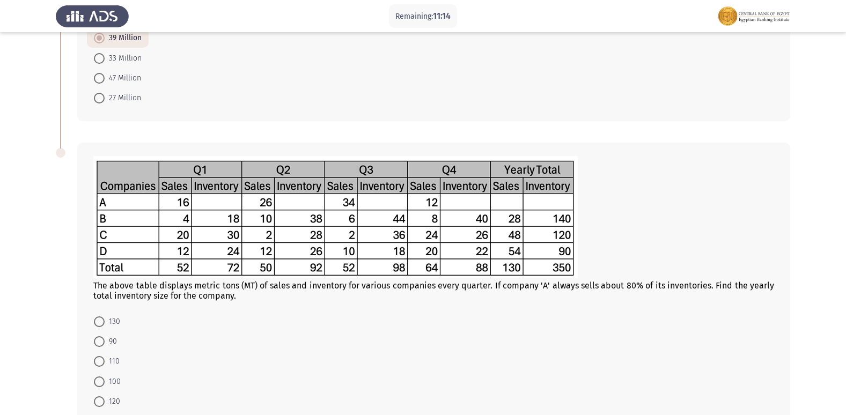
scroll to position [375, 0]
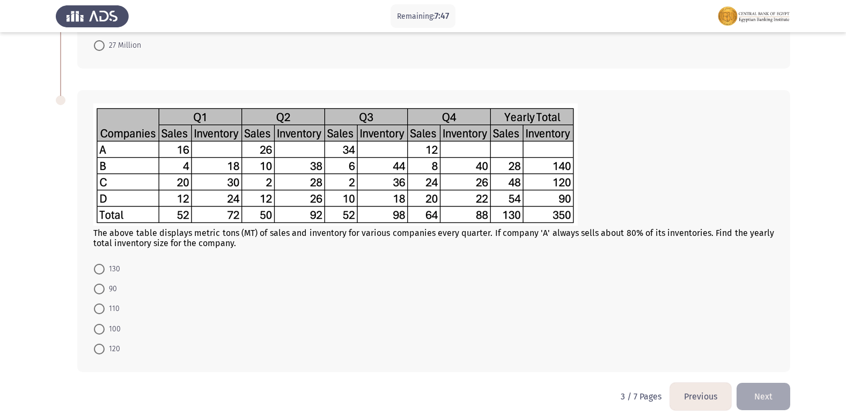
click at [99, 350] on span at bounding box center [99, 349] width 11 height 11
click at [99, 350] on input "120" at bounding box center [99, 349] width 11 height 11
radio input "true"
drag, startPoint x: 790, startPoint y: 400, endPoint x: 781, endPoint y: 395, distance: 10.6
click at [781, 395] on button "Next" at bounding box center [763, 395] width 54 height 27
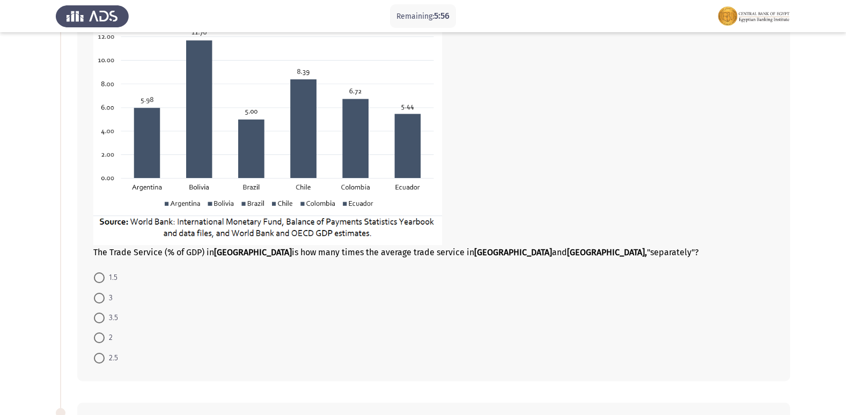
scroll to position [107, 0]
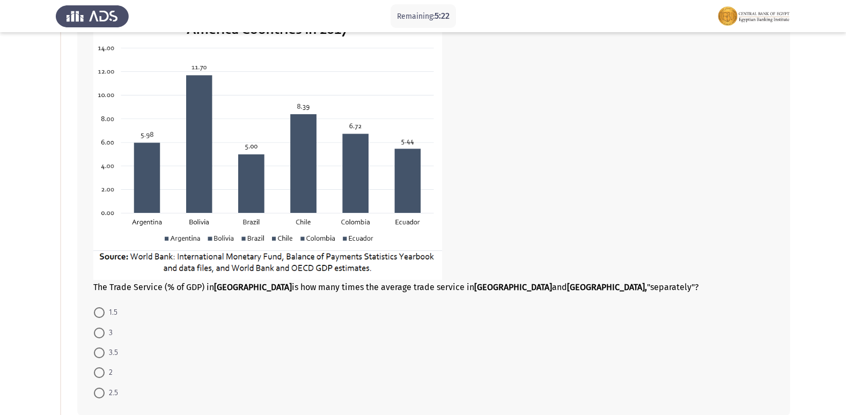
click at [103, 373] on span at bounding box center [99, 372] width 11 height 11
click at [103, 373] on input "2" at bounding box center [99, 372] width 11 height 11
radio input "true"
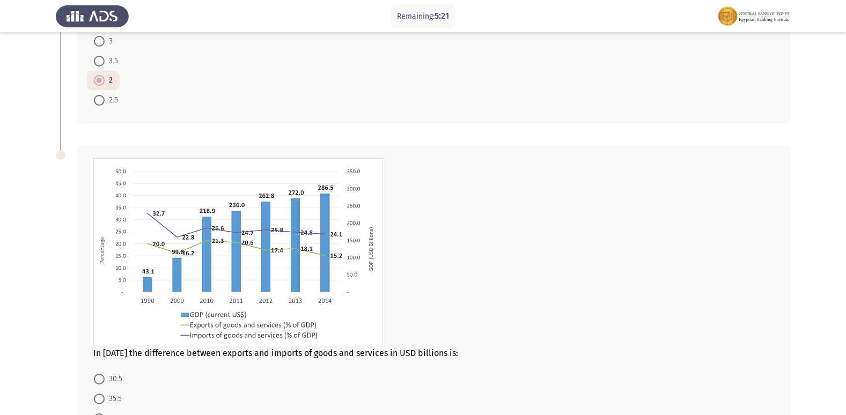
scroll to position [483, 0]
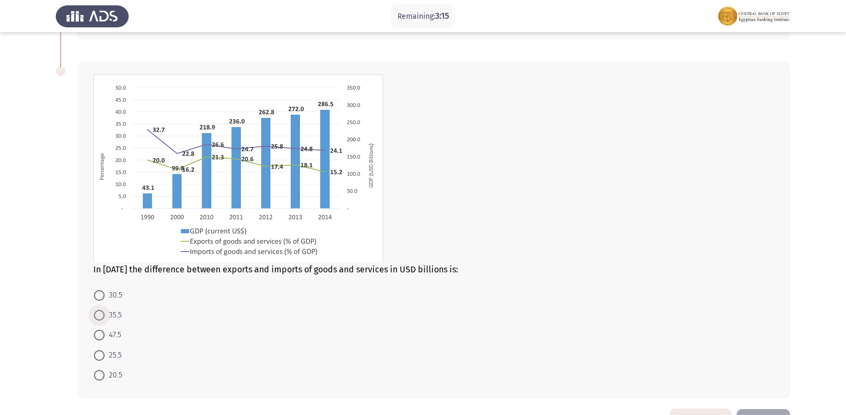
click at [101, 313] on span at bounding box center [99, 315] width 11 height 11
click at [101, 313] on input "35.5" at bounding box center [99, 315] width 11 height 11
radio input "true"
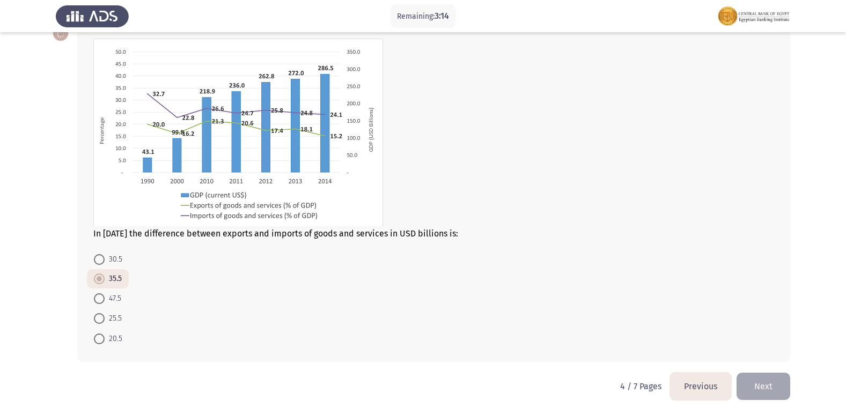
scroll to position [519, 0]
click at [763, 389] on button "Next" at bounding box center [763, 385] width 54 height 27
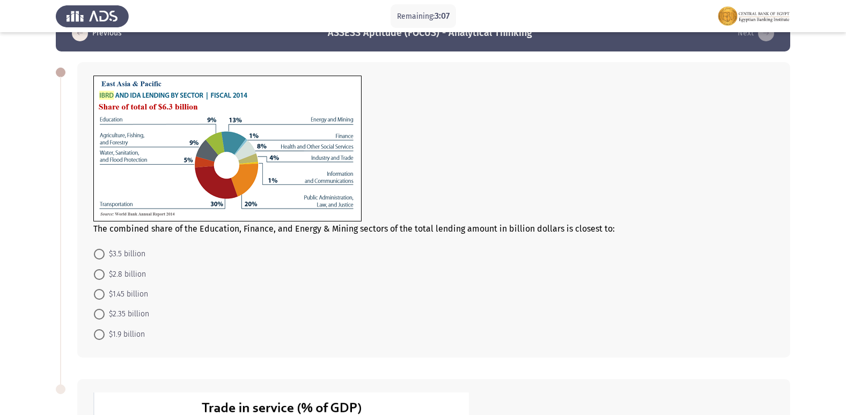
scroll to position [54, 0]
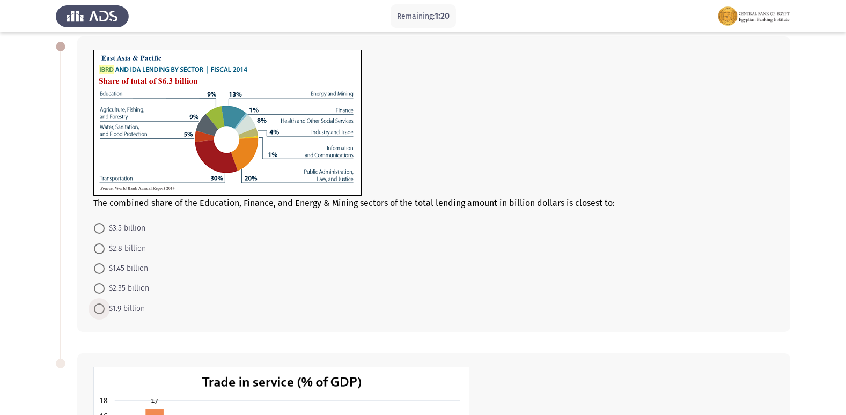
click at [101, 308] on span at bounding box center [99, 308] width 11 height 11
click at [101, 308] on input "$1.9 billion" at bounding box center [99, 308] width 11 height 11
radio input "true"
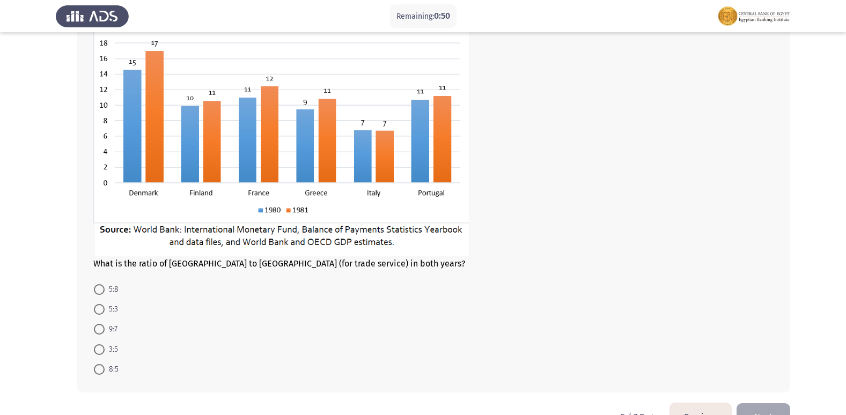
scroll to position [429, 0]
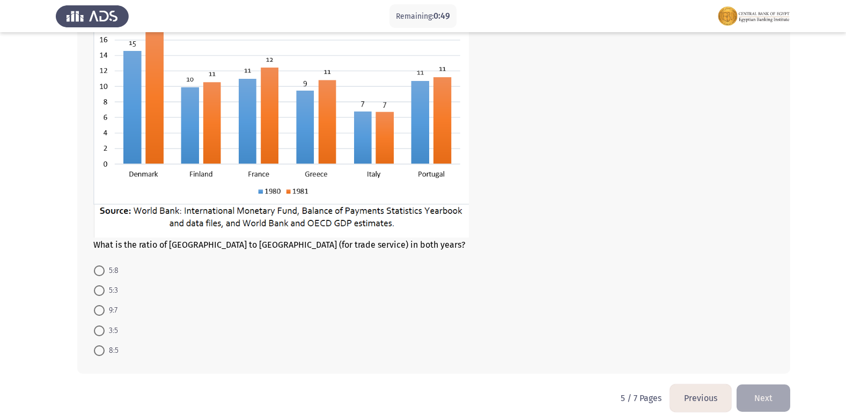
click at [95, 294] on span at bounding box center [99, 290] width 11 height 11
click at [95, 294] on input "5:3" at bounding box center [99, 290] width 11 height 11
radio input "true"
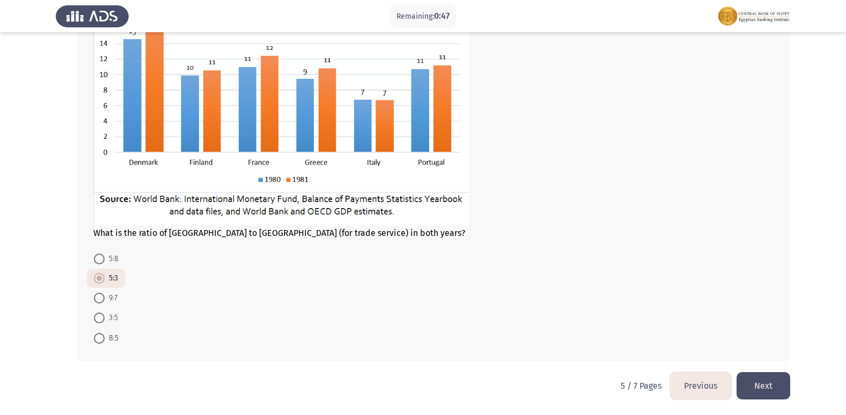
click at [772, 382] on button "Next" at bounding box center [763, 385] width 54 height 27
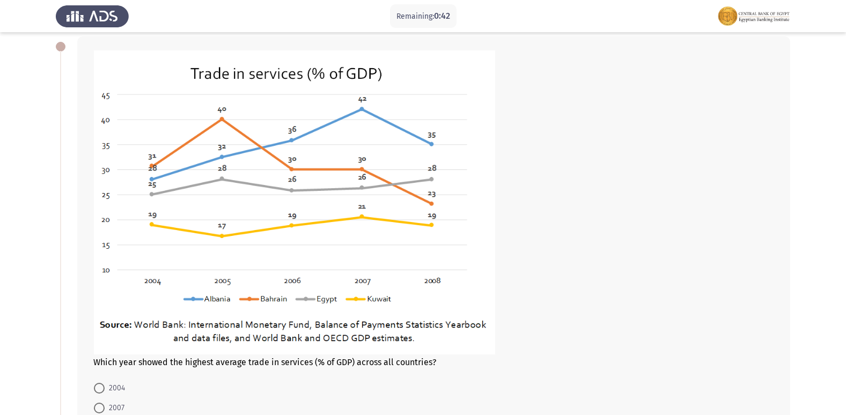
scroll to position [107, 0]
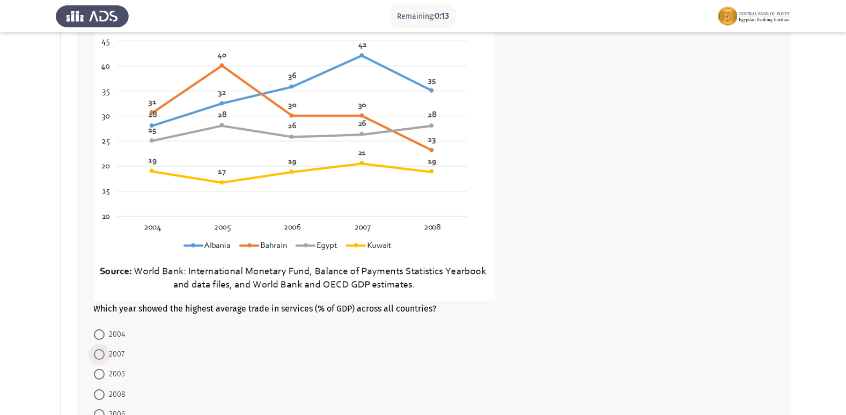
click at [100, 354] on span at bounding box center [99, 354] width 11 height 11
click at [100, 354] on input "2007" at bounding box center [99, 354] width 11 height 11
radio input "true"
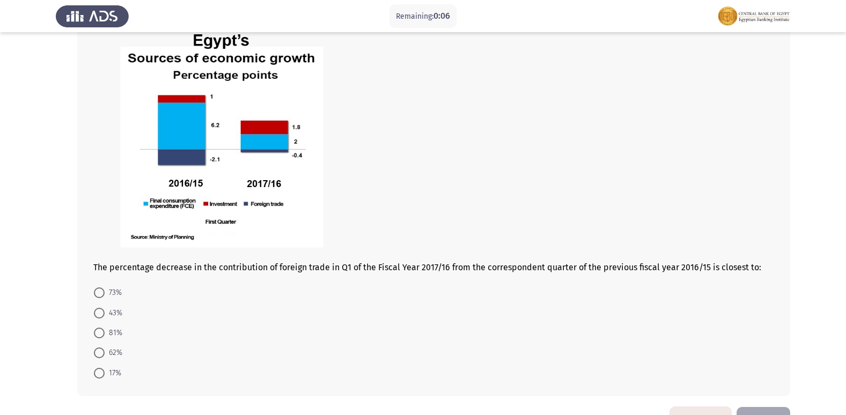
scroll to position [539, 0]
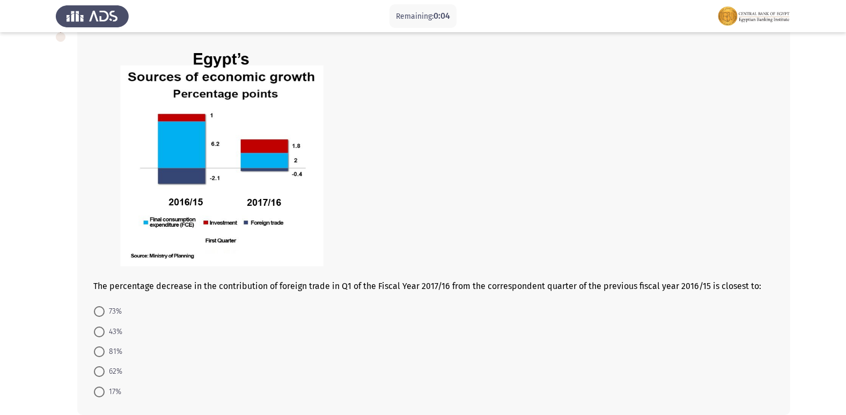
click at [102, 353] on span at bounding box center [99, 351] width 11 height 11
click at [102, 353] on input "81%" at bounding box center [99, 351] width 11 height 11
radio input "true"
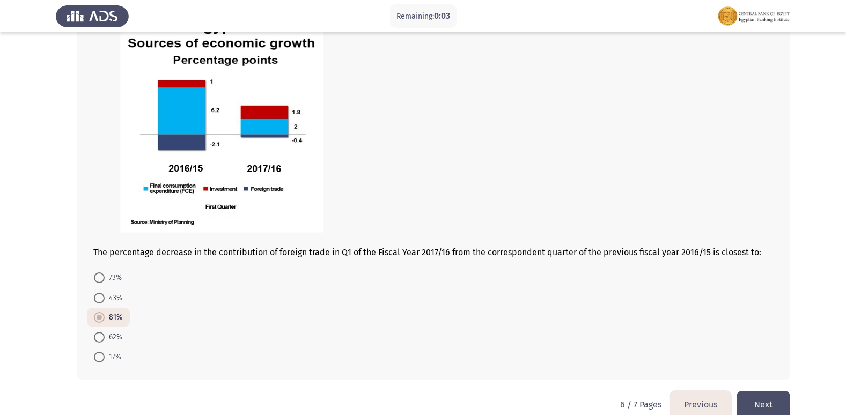
scroll to position [591, 0]
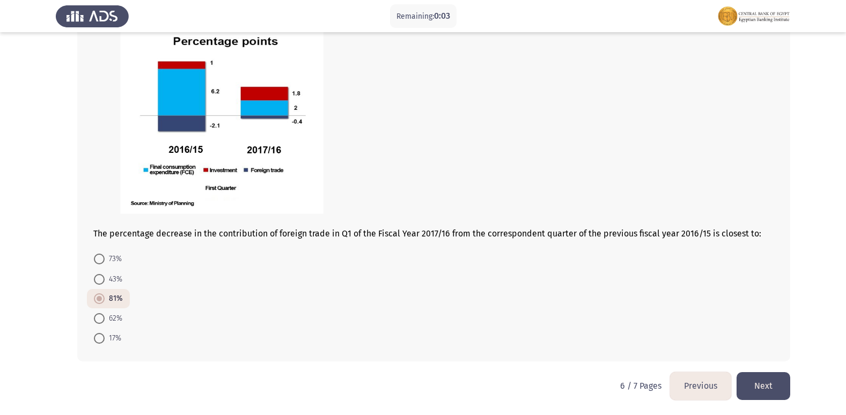
click at [778, 389] on button "Next" at bounding box center [763, 385] width 54 height 27
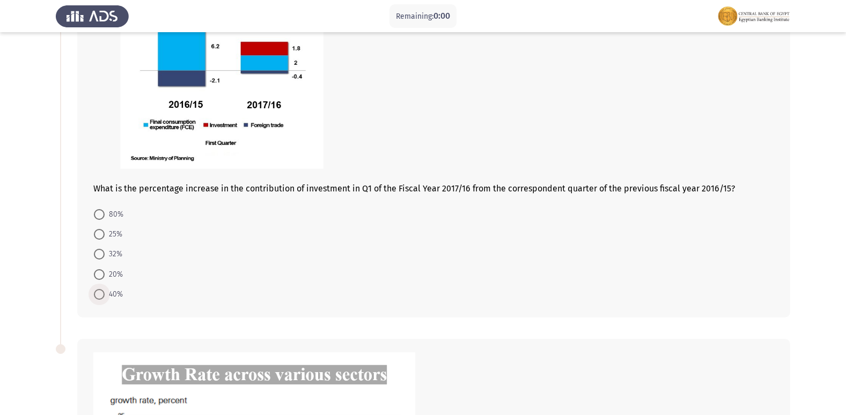
click at [98, 292] on span at bounding box center [99, 294] width 11 height 11
click at [98, 292] on input "40%" at bounding box center [99, 294] width 11 height 11
radio input "true"
